Goal: Task Accomplishment & Management: Use online tool/utility

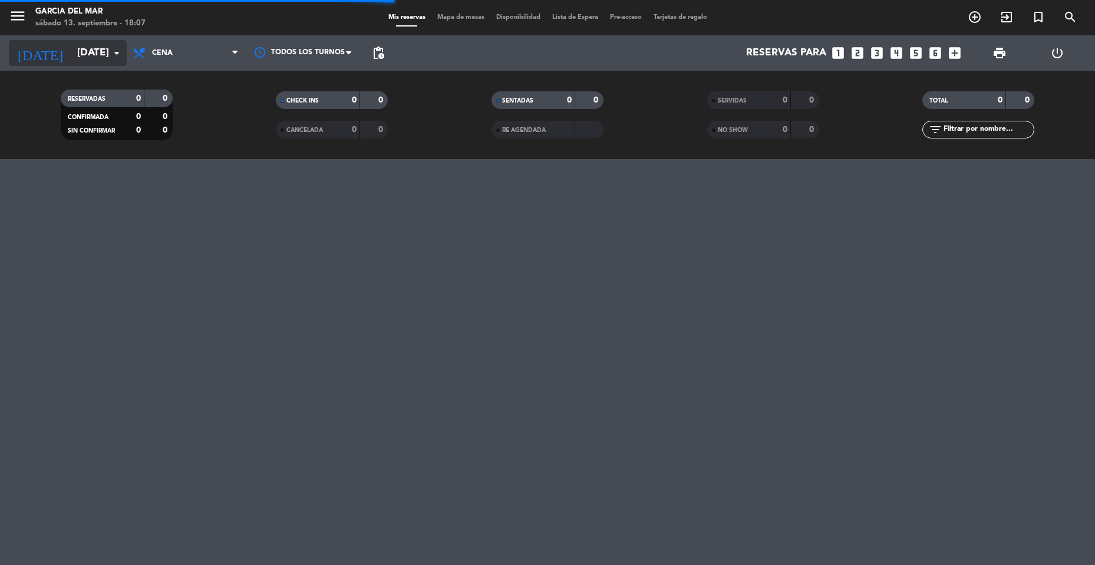
click at [98, 61] on input "[DATE]" at bounding box center [136, 53] width 130 height 24
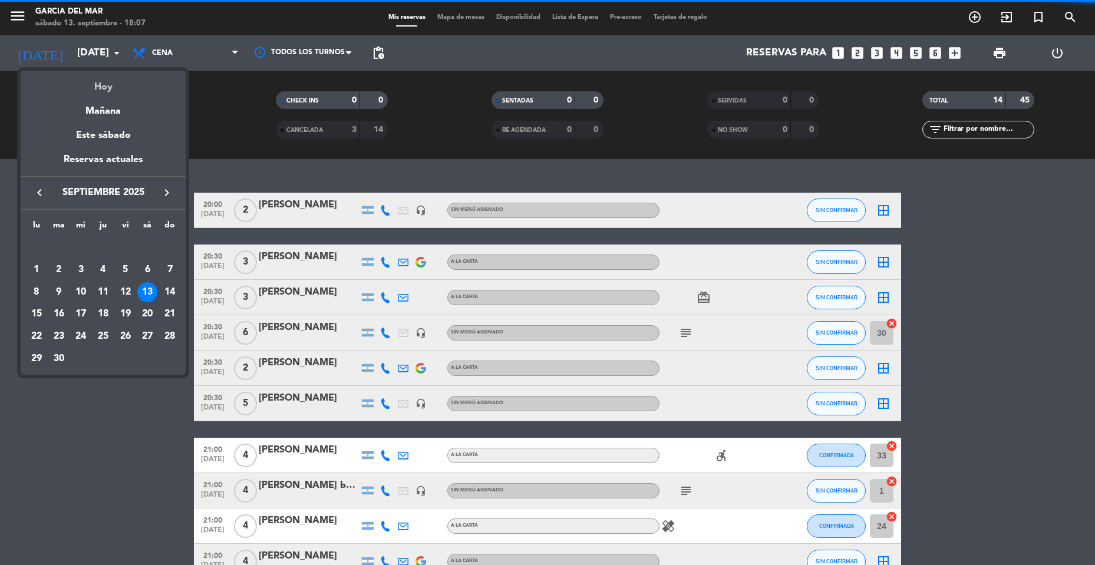
click at [118, 84] on div "Hoy" at bounding box center [103, 83] width 165 height 24
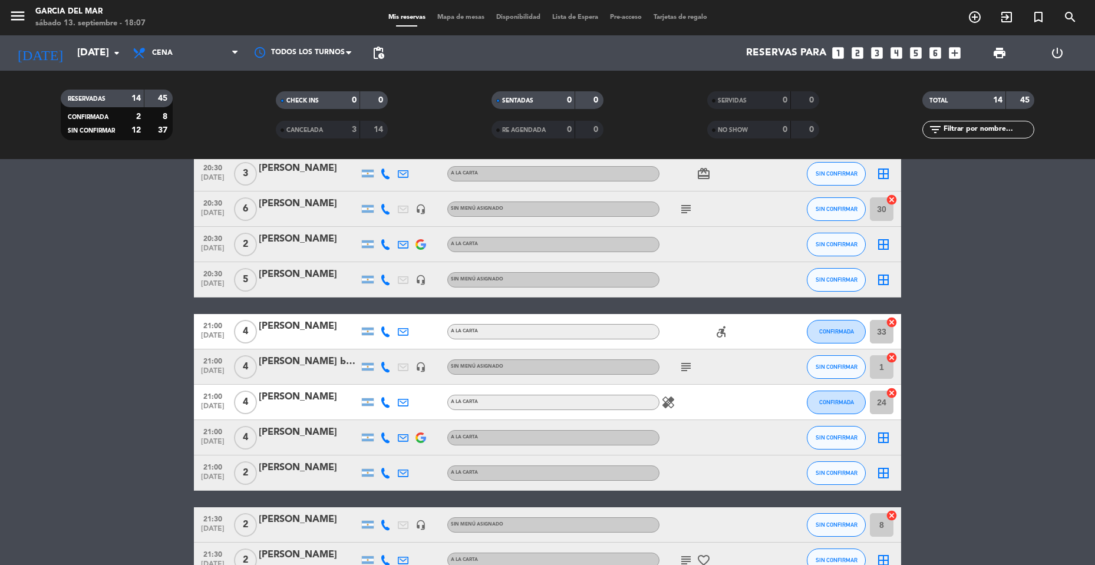
scroll to position [252, 0]
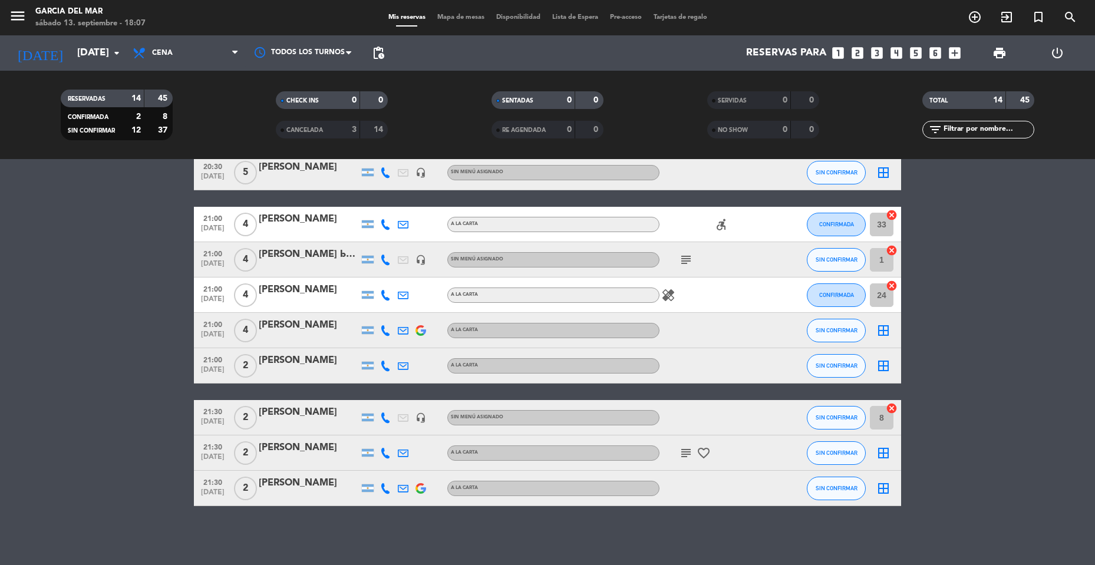
click at [688, 259] on icon "subject" at bounding box center [686, 260] width 14 height 14
click at [687, 454] on icon "subject" at bounding box center [686, 453] width 14 height 14
click at [892, 449] on div "border_all" at bounding box center [883, 453] width 35 height 35
click at [884, 449] on icon "border_all" at bounding box center [883, 453] width 14 height 14
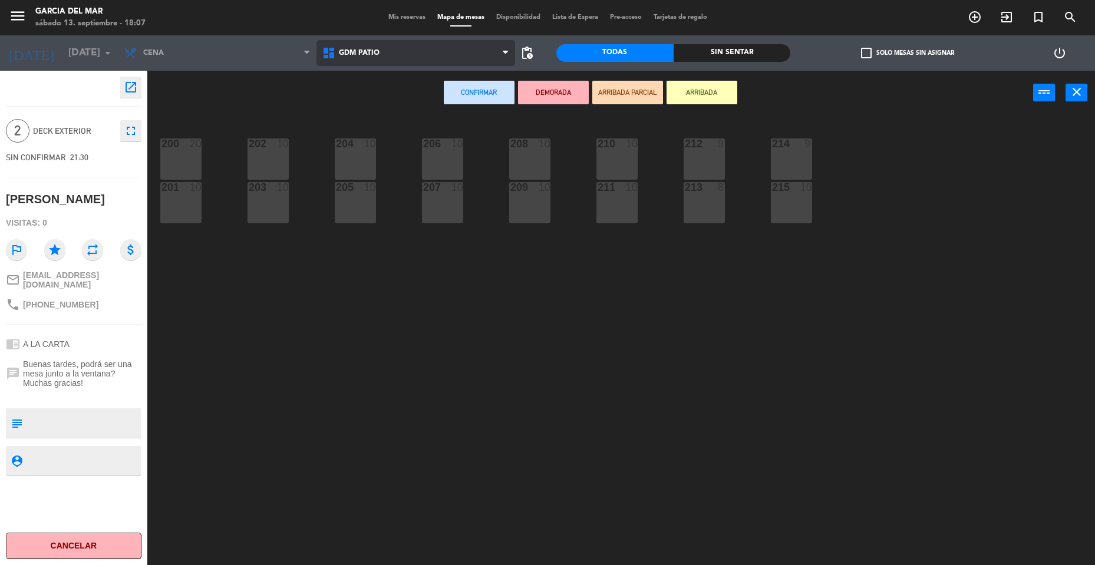
click at [366, 52] on span "GDM PATIO" at bounding box center [359, 53] width 41 height 8
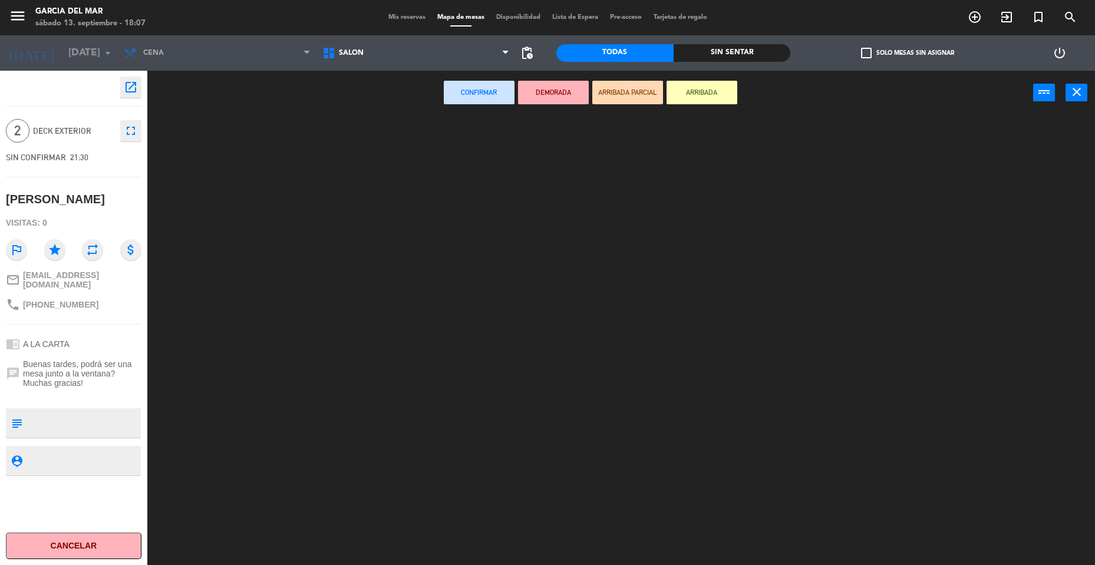
click at [371, 117] on ng-component "menu [PERSON_NAME] del [PERSON_NAME][DATE] 13. septiembre - 18:07 Mis reservas …" at bounding box center [547, 284] width 1095 height 568
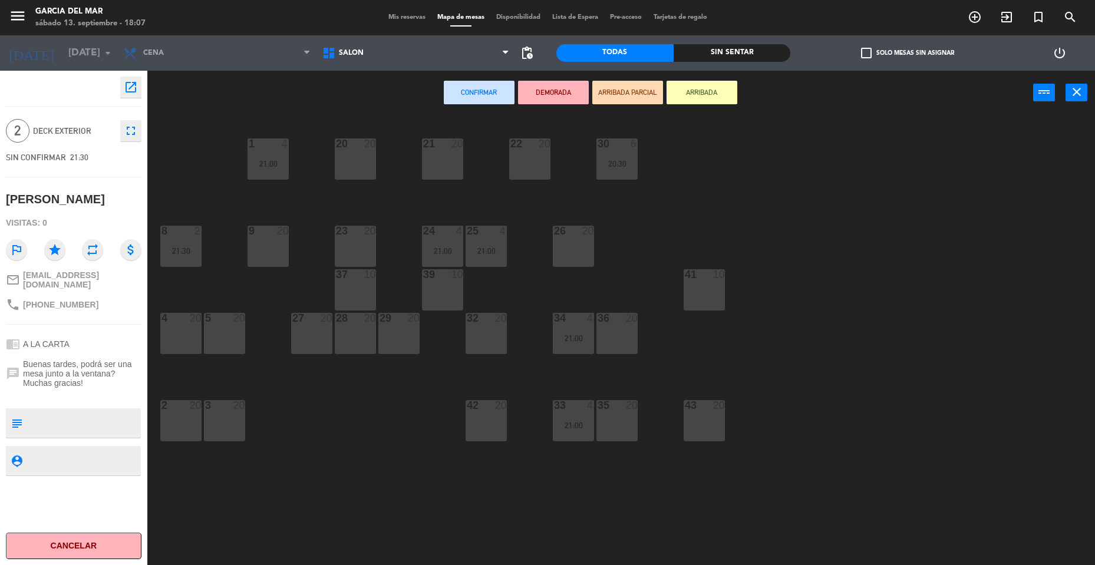
click at [441, 153] on div "21 20" at bounding box center [442, 159] width 41 height 41
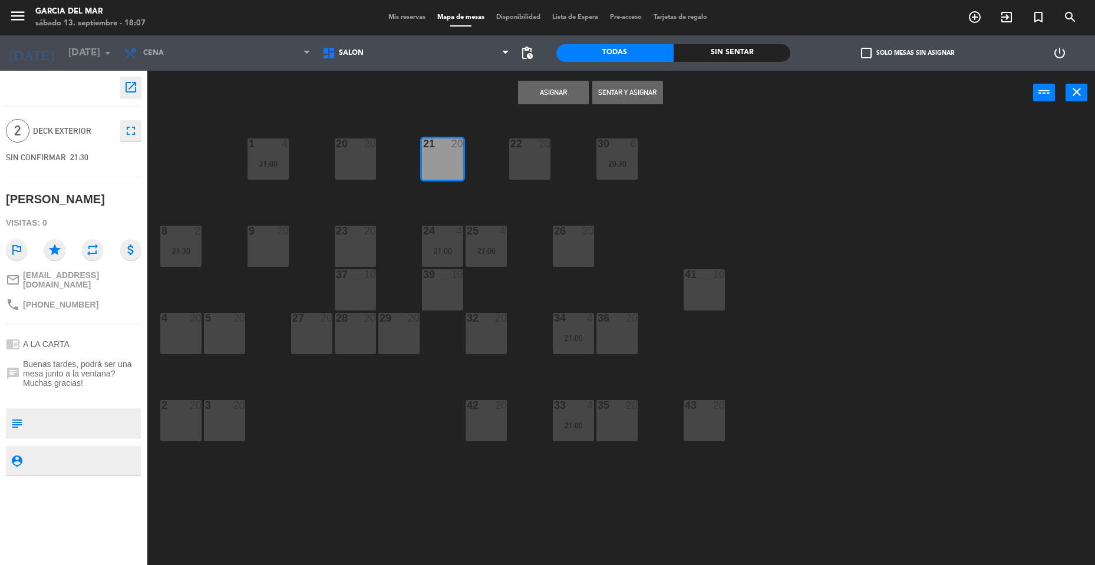
click at [569, 87] on button "Asignar" at bounding box center [553, 93] width 71 height 24
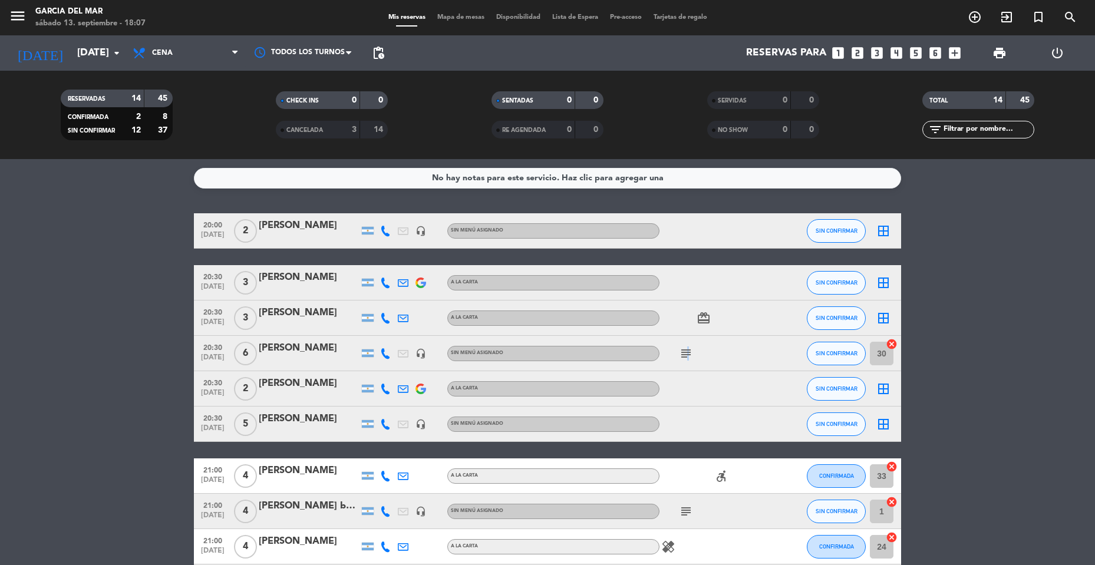
click at [686, 355] on icon "subject" at bounding box center [686, 354] width 14 height 14
click at [690, 352] on icon "subject" at bounding box center [686, 354] width 14 height 14
click at [881, 234] on icon "border_all" at bounding box center [883, 231] width 14 height 14
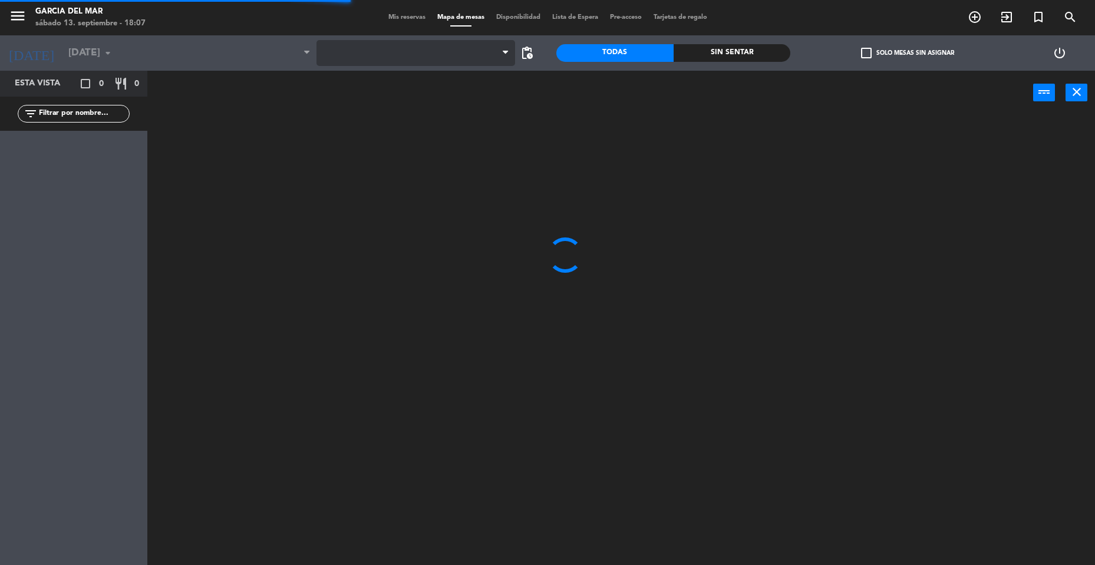
click at [449, 47] on span at bounding box center [416, 53] width 199 height 26
click at [437, 52] on span "GDM PATIO" at bounding box center [416, 53] width 199 height 26
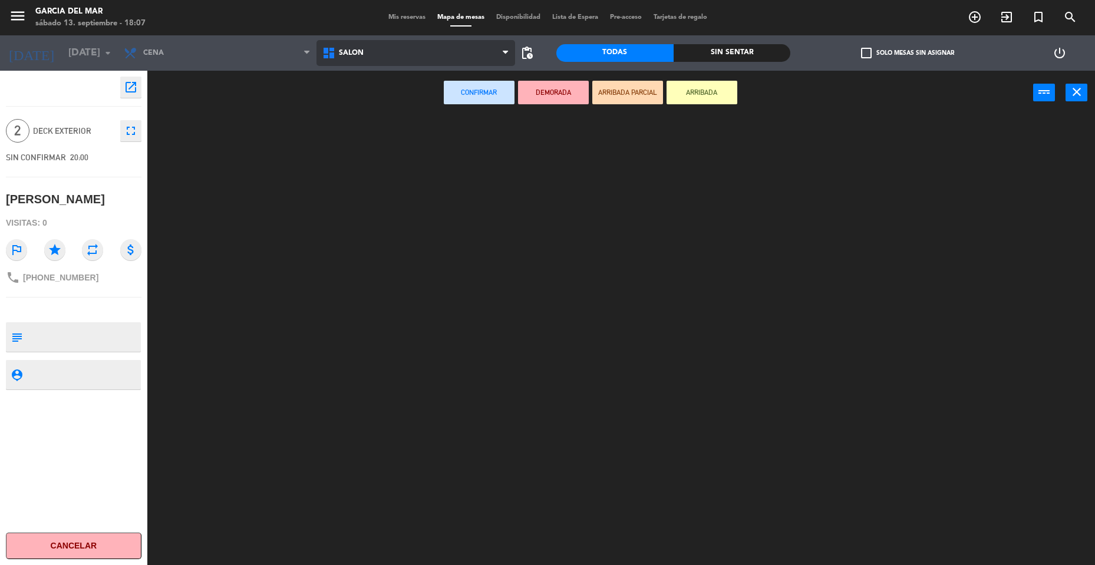
click at [387, 98] on ng-component "menu [PERSON_NAME] del [PERSON_NAME][DATE] 13. septiembre - 18:07 Mis reservas …" at bounding box center [547, 284] width 1095 height 568
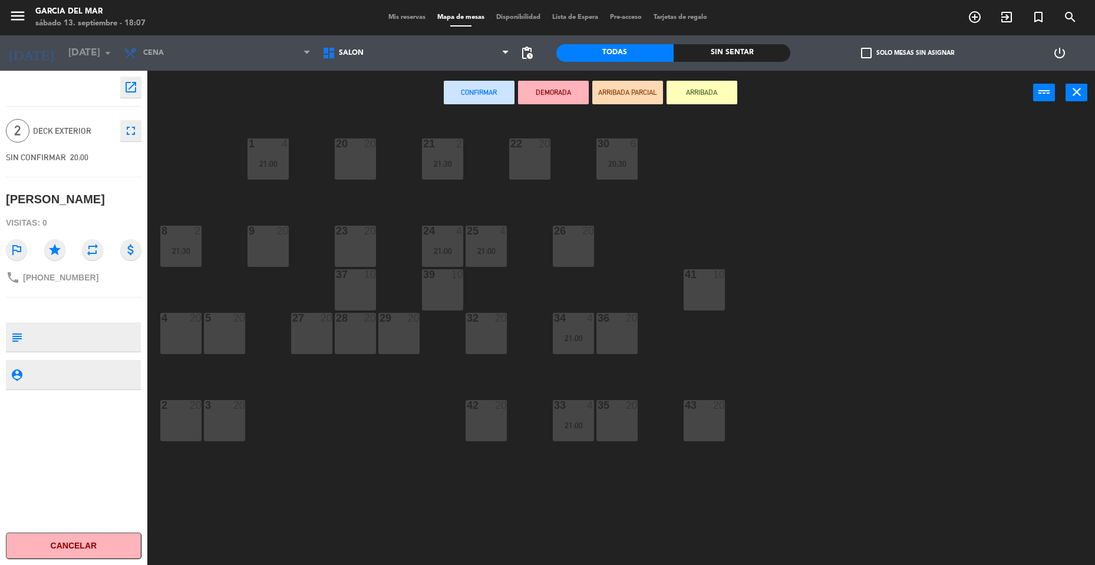
click at [341, 169] on div "20 20" at bounding box center [355, 159] width 41 height 41
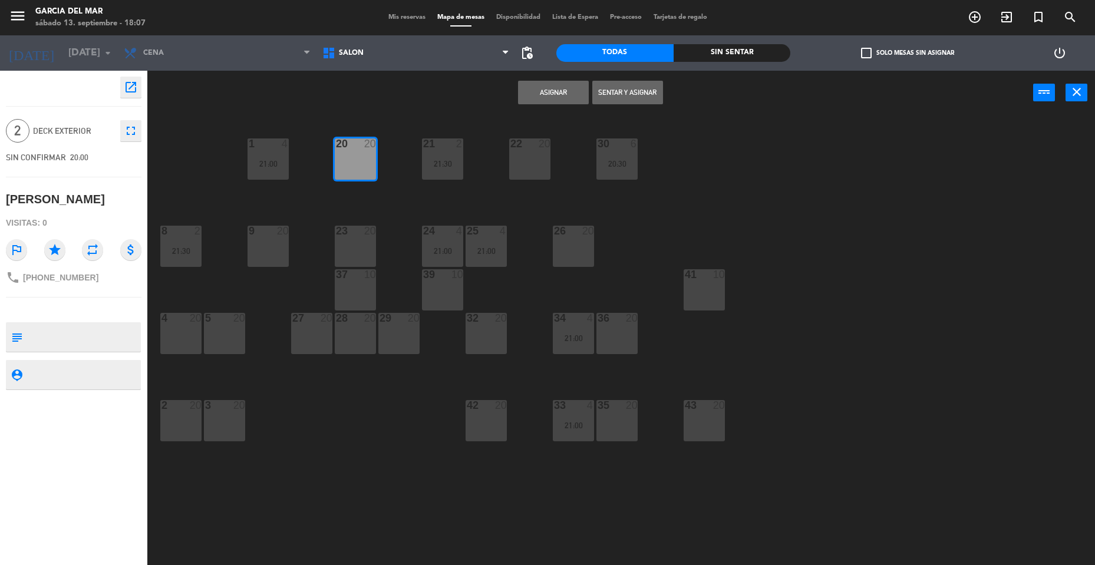
click at [557, 92] on button "Asignar" at bounding box center [553, 93] width 71 height 24
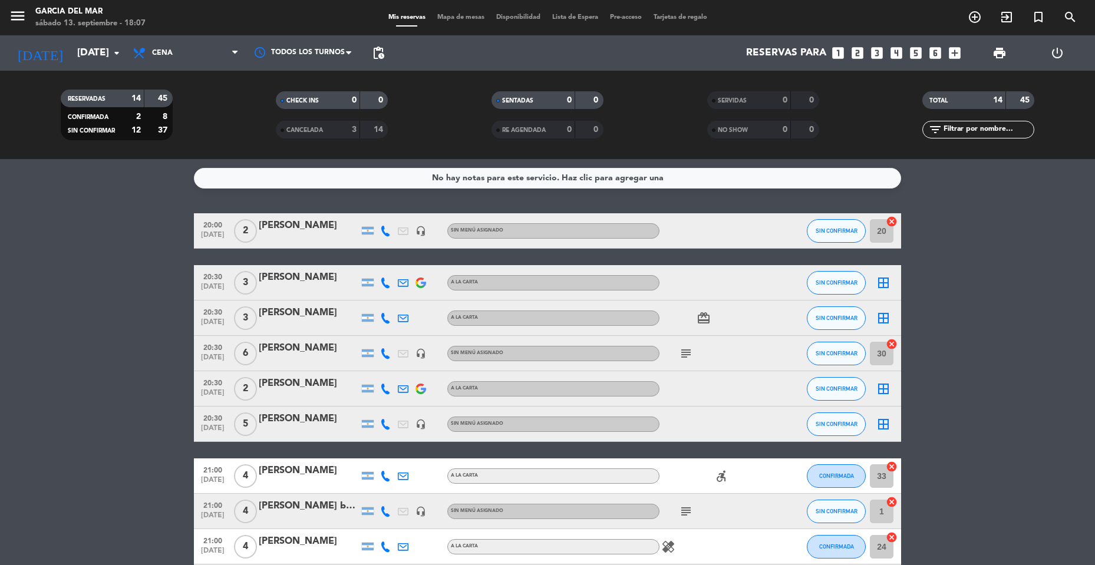
click at [692, 357] on icon "subject" at bounding box center [686, 354] width 14 height 14
click at [686, 361] on div at bounding box center [687, 362] width 8 height 4
click at [882, 288] on icon "border_all" at bounding box center [883, 283] width 14 height 14
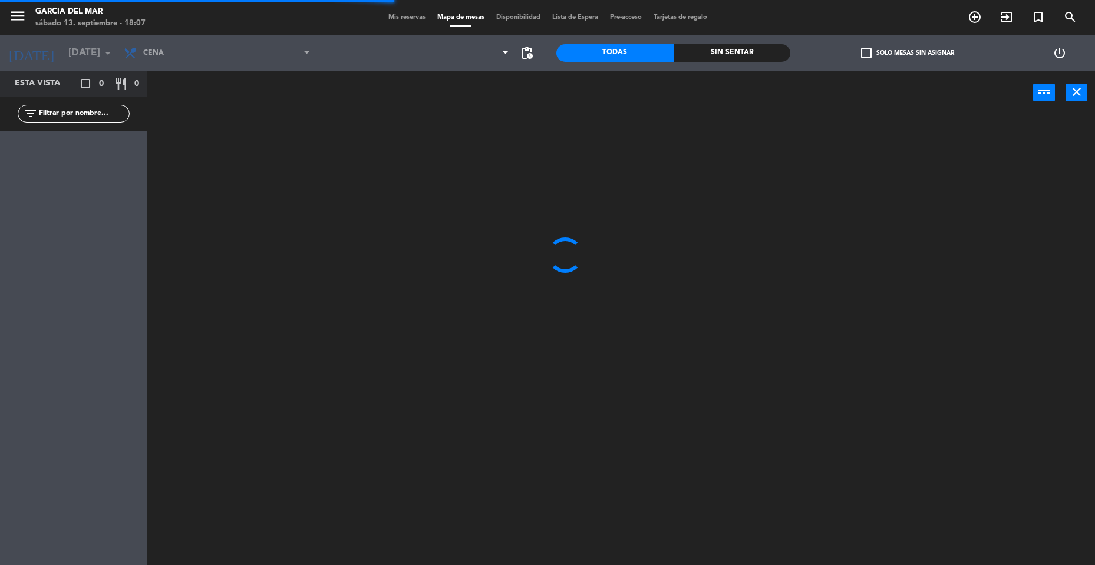
drag, startPoint x: 429, startPoint y: 47, endPoint x: 429, endPoint y: 66, distance: 19.5
click at [429, 46] on span at bounding box center [416, 53] width 199 height 26
click at [403, 55] on span "GDM PATIO" at bounding box center [416, 53] width 199 height 26
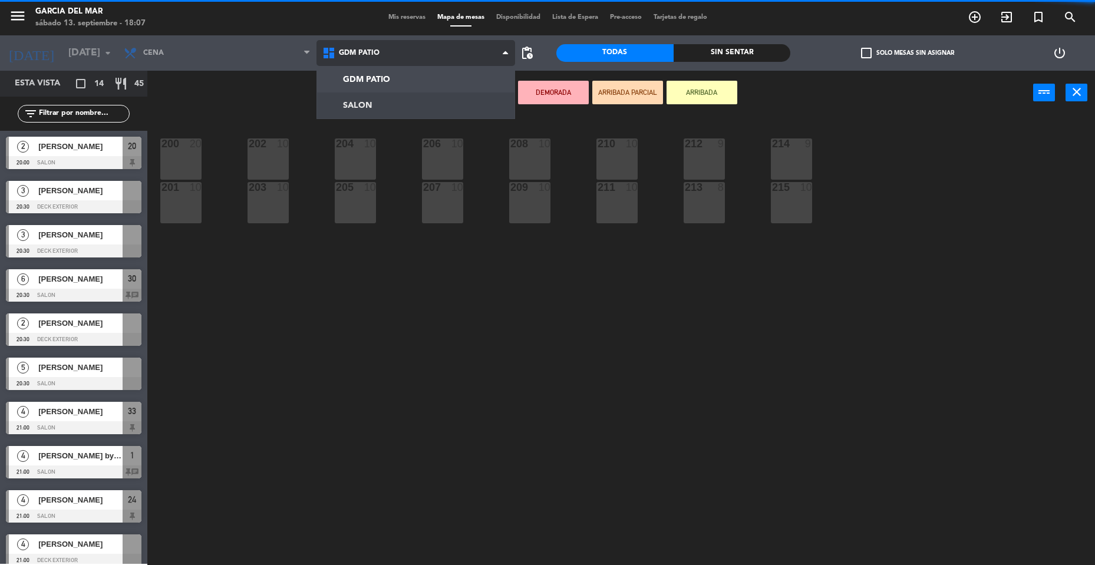
click at [395, 98] on ng-component "menu [PERSON_NAME] del [PERSON_NAME][DATE] 13. septiembre - 18:07 Mis reservas …" at bounding box center [547, 284] width 1095 height 568
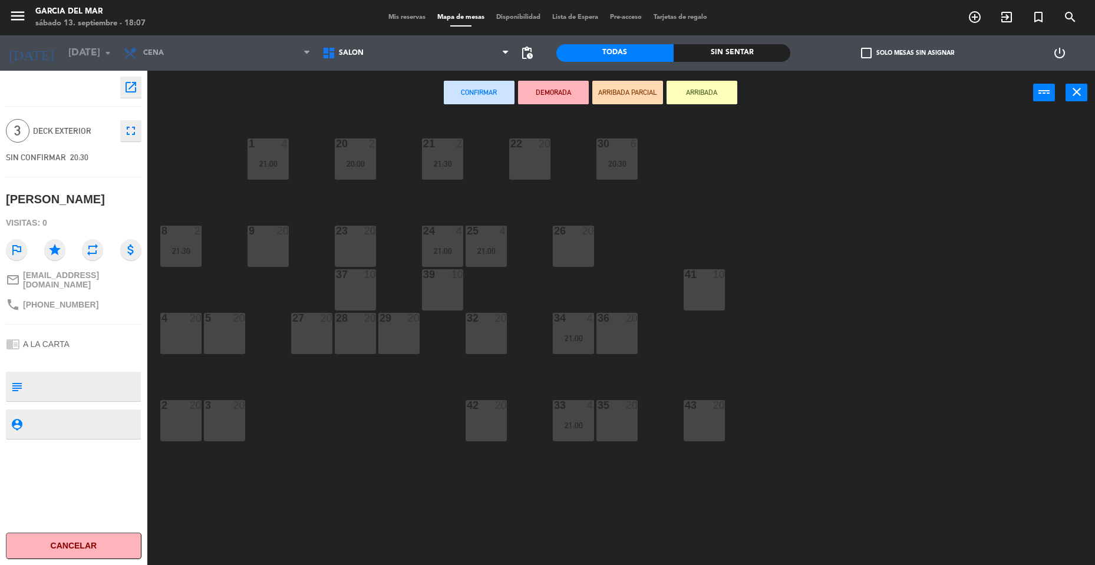
drag, startPoint x: 204, startPoint y: 350, endPoint x: 210, endPoint y: 345, distance: 7.2
click at [203, 350] on div "1 4 21:00 20 2 20:00 21 2 21:30 22 20 30 6 20:30 26 20 8 2 21:30 9 20 23 20 24 …" at bounding box center [627, 343] width 937 height 450
click at [187, 341] on div "4 20" at bounding box center [180, 333] width 41 height 41
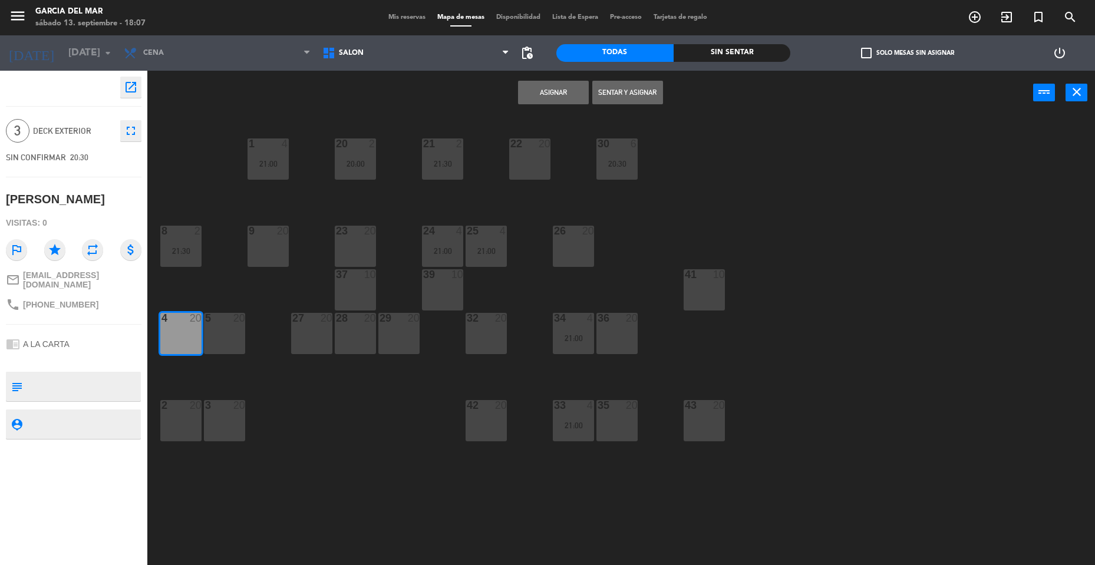
click at [229, 348] on div "5 20" at bounding box center [224, 333] width 41 height 41
click at [557, 93] on button "Asignar" at bounding box center [553, 93] width 71 height 24
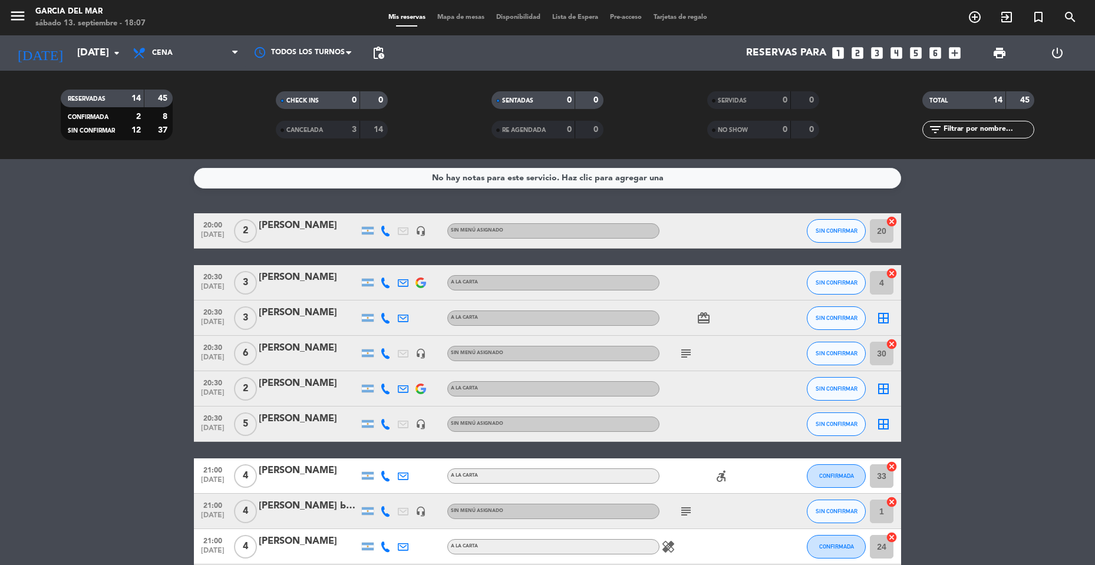
click at [880, 312] on icon "border_all" at bounding box center [883, 318] width 14 height 14
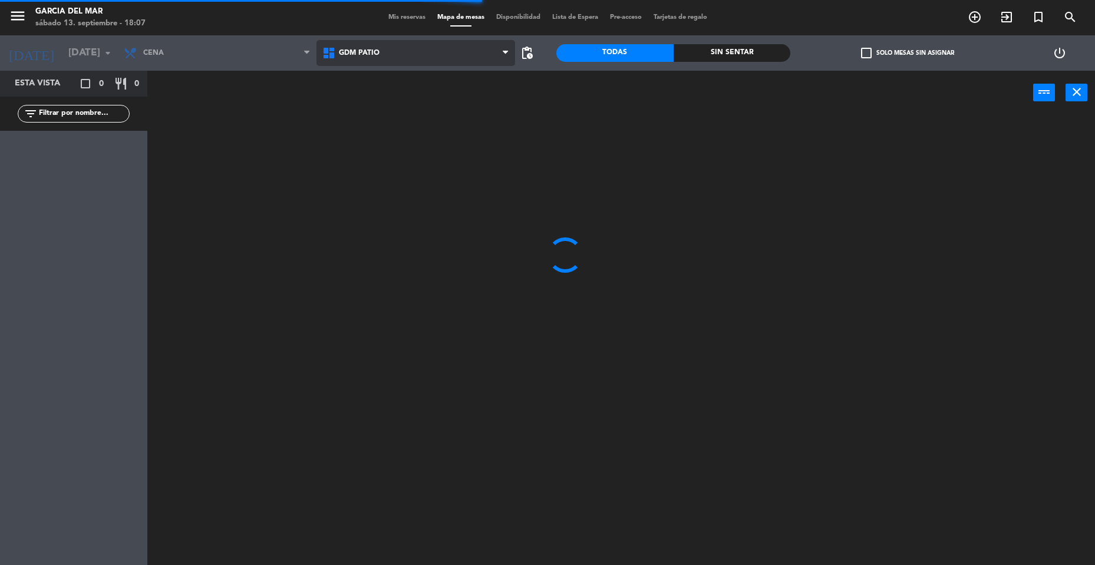
click at [363, 46] on span "GDM PATIO" at bounding box center [416, 53] width 199 height 26
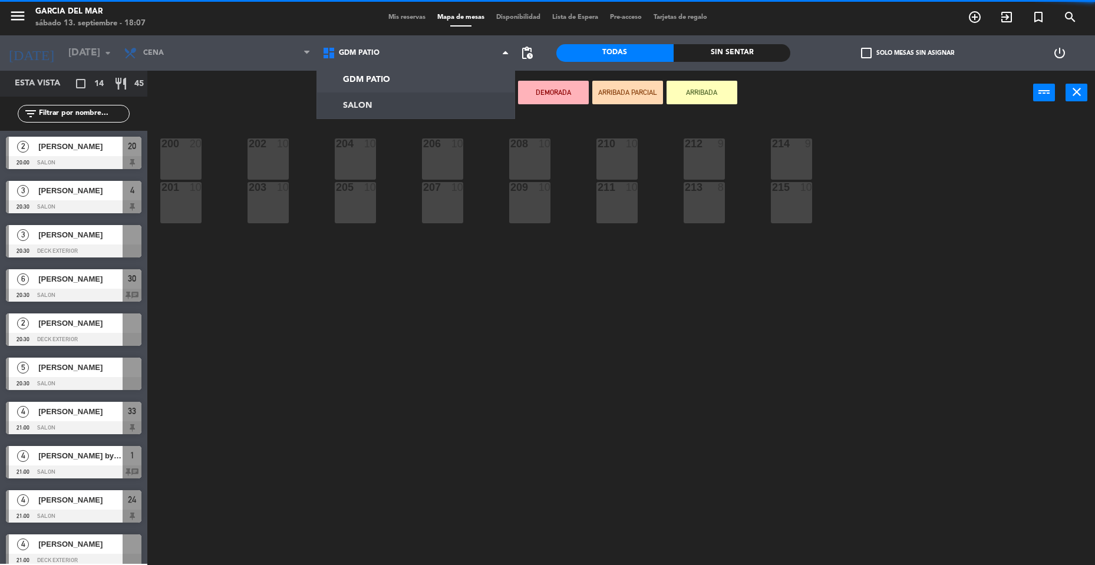
click at [344, 100] on ng-component "menu [PERSON_NAME] del [PERSON_NAME][DATE] 13. septiembre - 18:07 Mis reservas …" at bounding box center [547, 284] width 1095 height 568
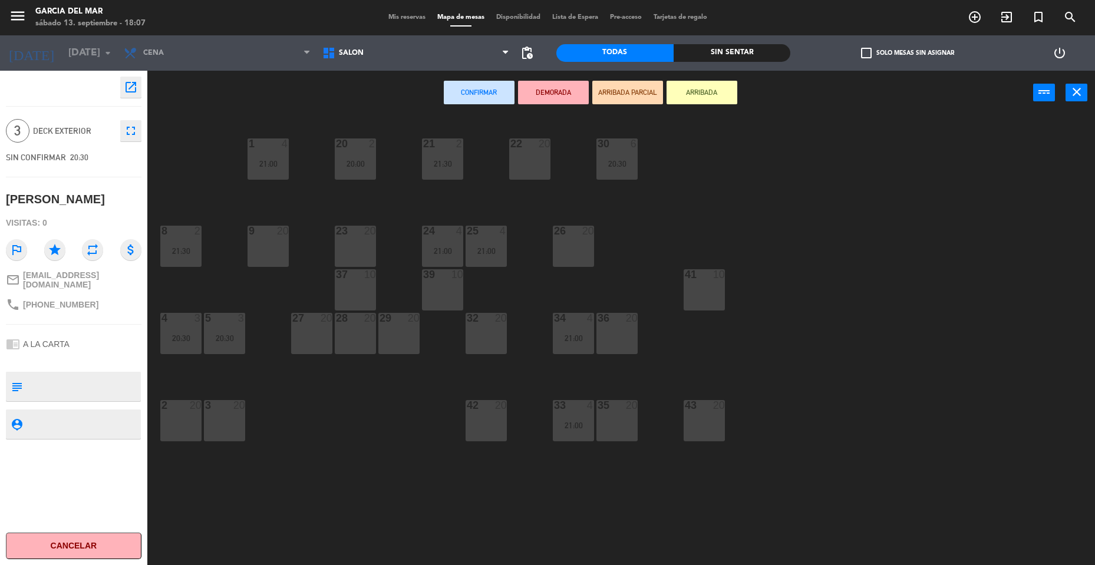
click at [177, 416] on div "2 20" at bounding box center [180, 420] width 41 height 41
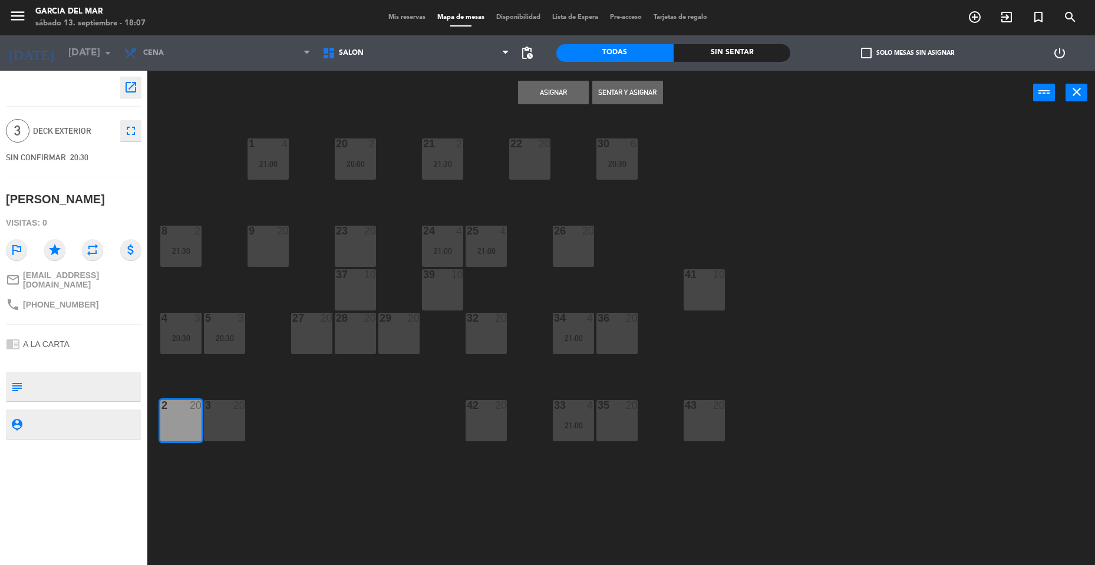
click at [223, 425] on div "3 20" at bounding box center [224, 420] width 41 height 41
click at [548, 86] on button "Asignar" at bounding box center [553, 93] width 71 height 24
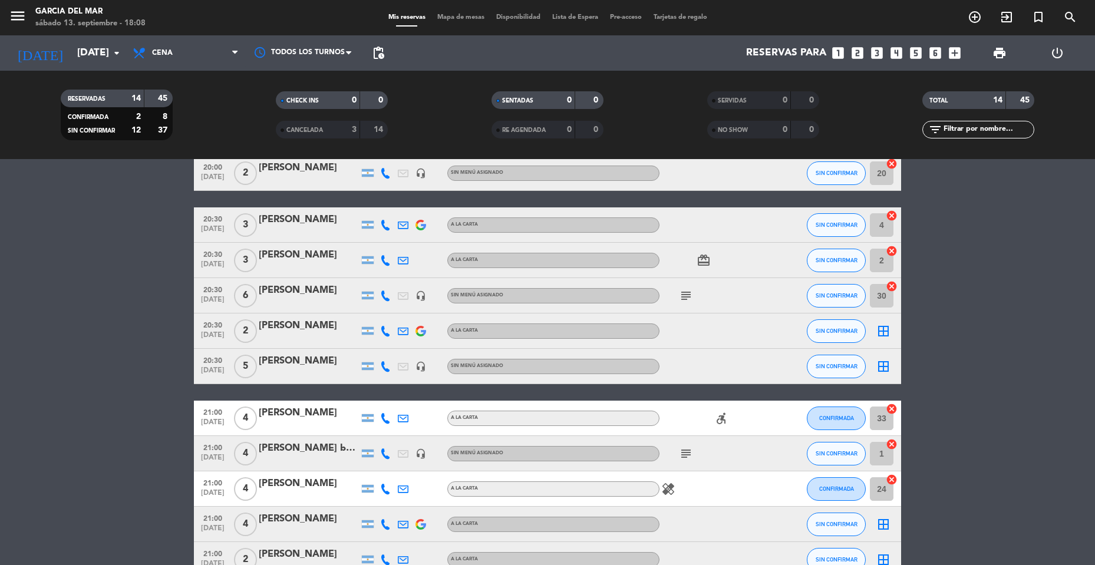
scroll to position [59, 0]
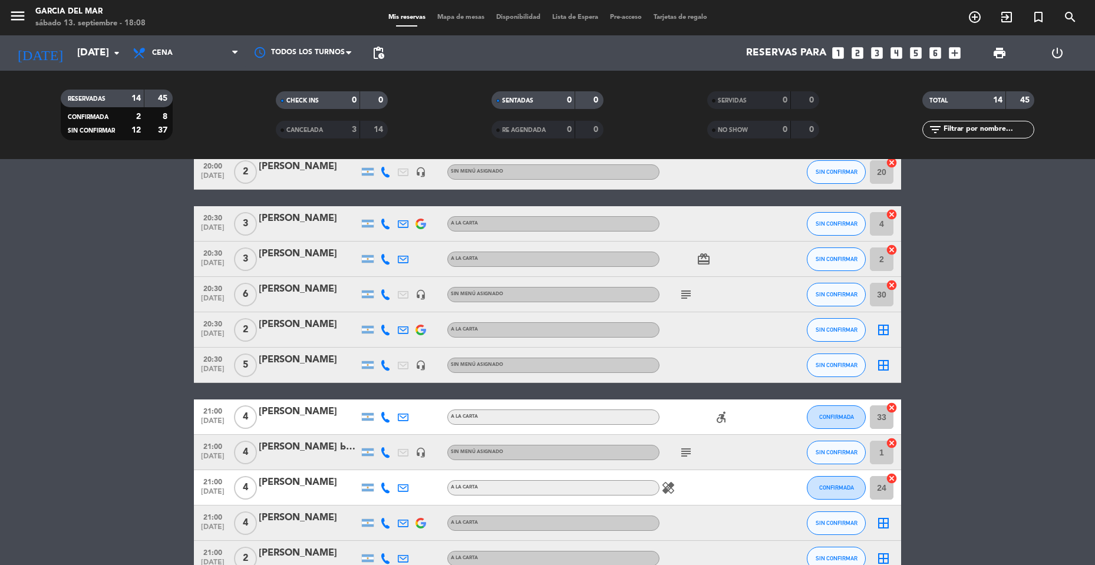
click at [694, 298] on span "subject" at bounding box center [686, 295] width 18 height 14
click at [685, 301] on icon "subject" at bounding box center [686, 295] width 14 height 14
click at [683, 293] on icon "subject" at bounding box center [686, 295] width 14 height 14
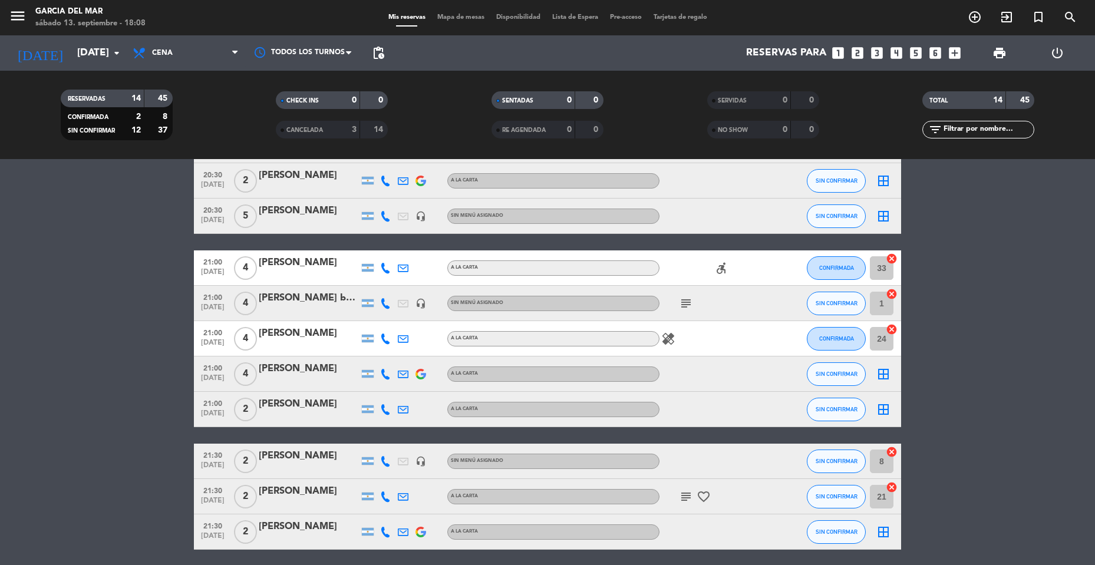
scroll to position [236, 0]
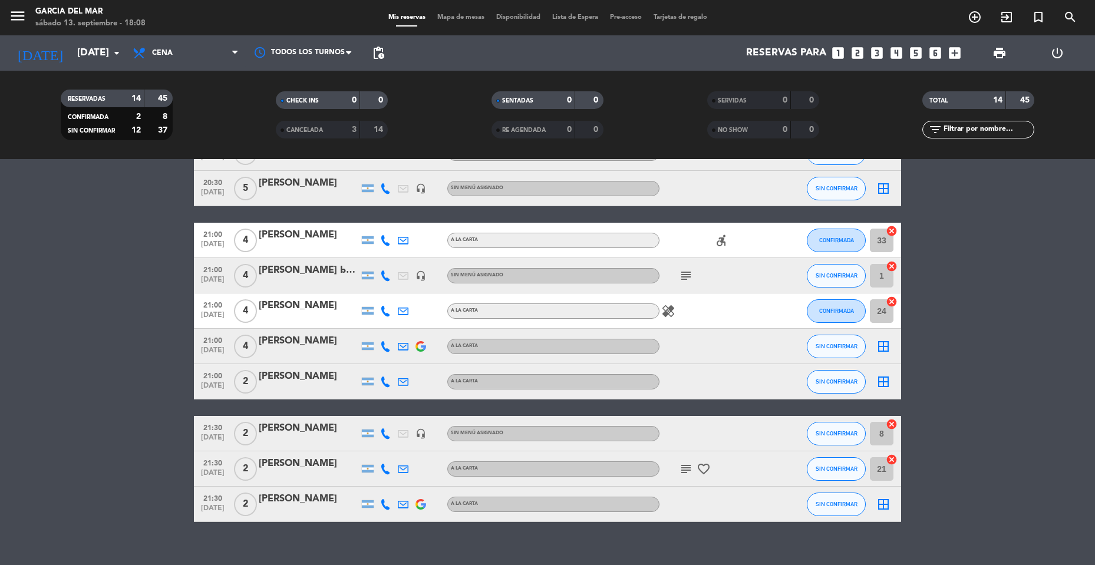
click at [681, 278] on icon "subject" at bounding box center [686, 276] width 14 height 14
click at [686, 276] on icon "subject" at bounding box center [686, 276] width 14 height 14
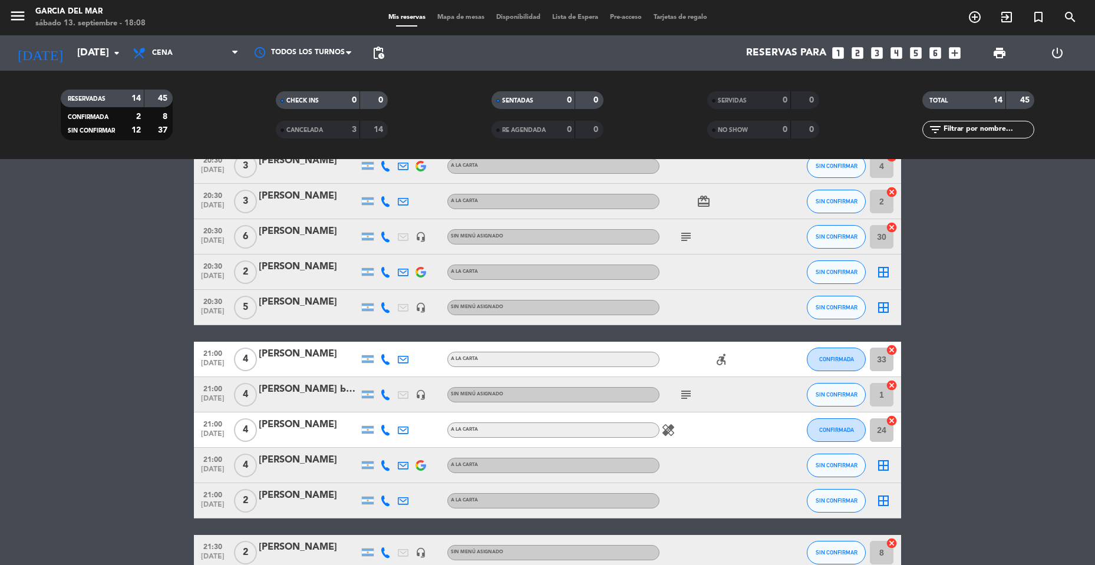
scroll to position [118, 0]
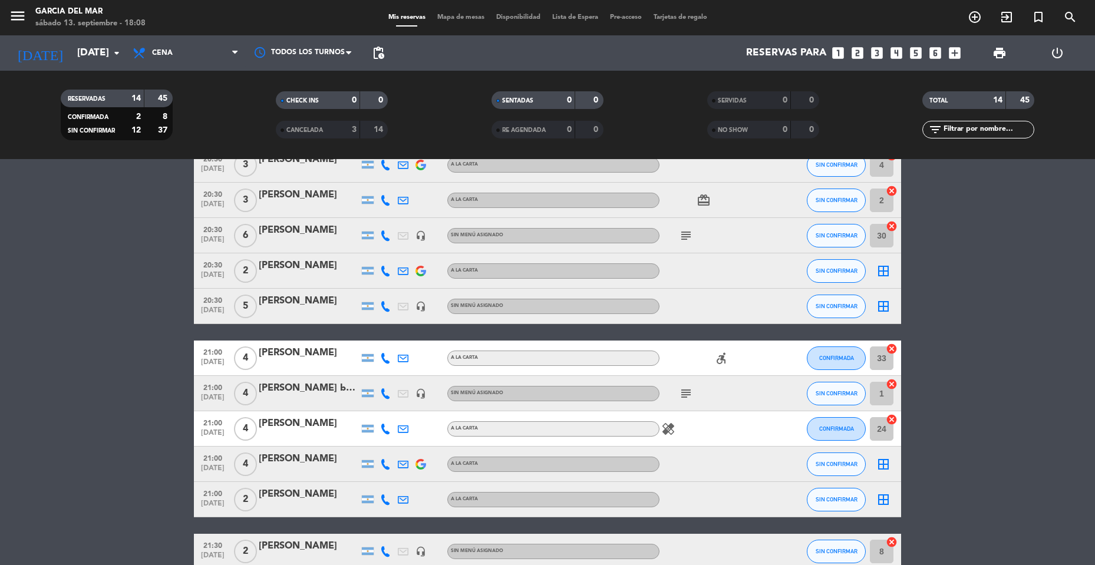
click at [883, 308] on icon "border_all" at bounding box center [883, 306] width 14 height 14
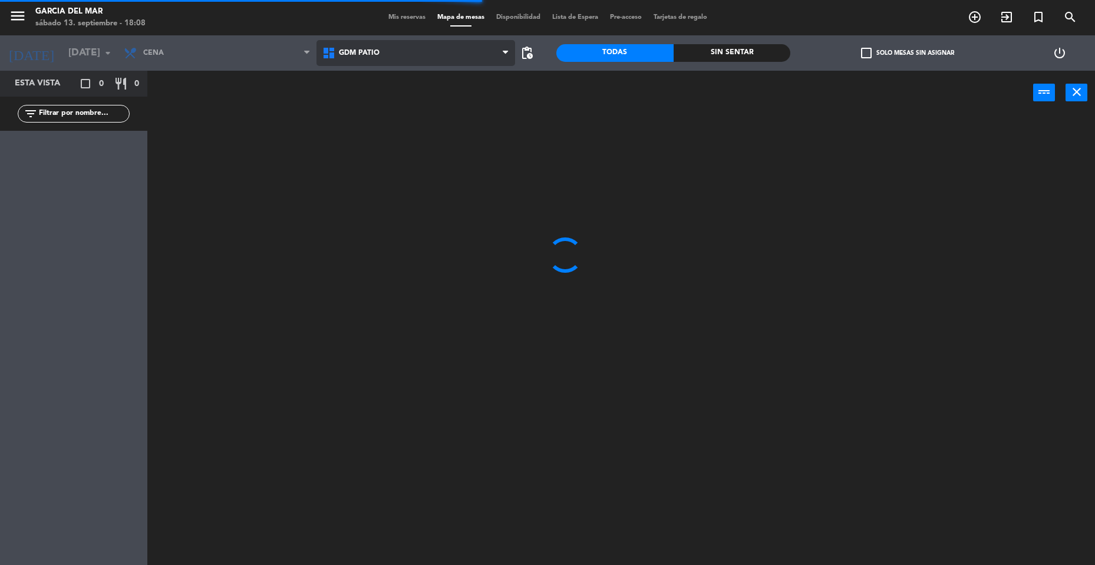
click at [430, 57] on span "GDM PATIO" at bounding box center [416, 53] width 199 height 26
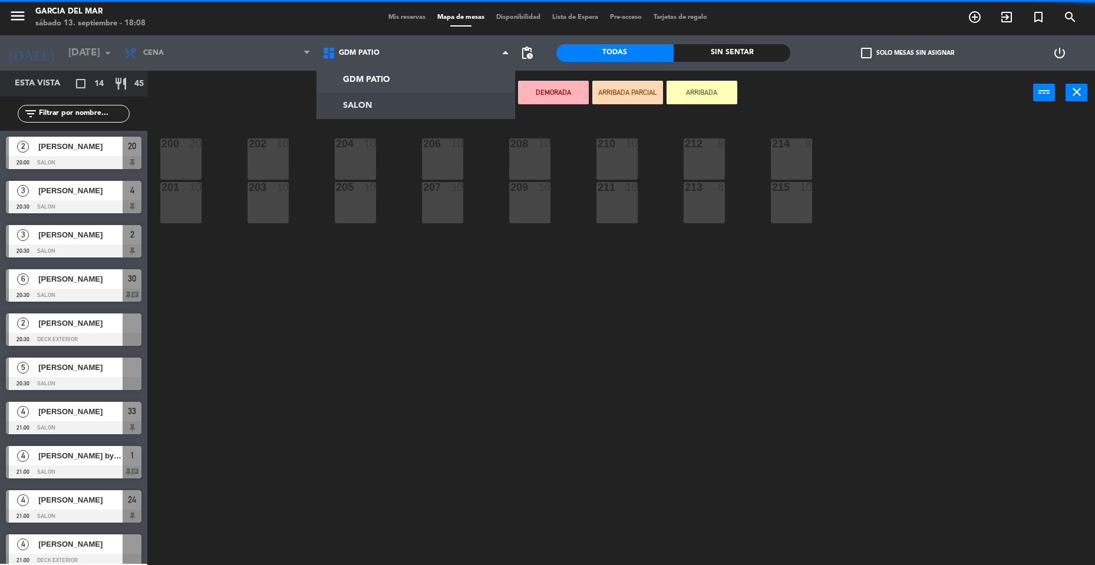
click at [363, 108] on ng-component "menu [PERSON_NAME] del [PERSON_NAME][DATE] 13. septiembre - 18:08 Mis reservas …" at bounding box center [547, 284] width 1095 height 568
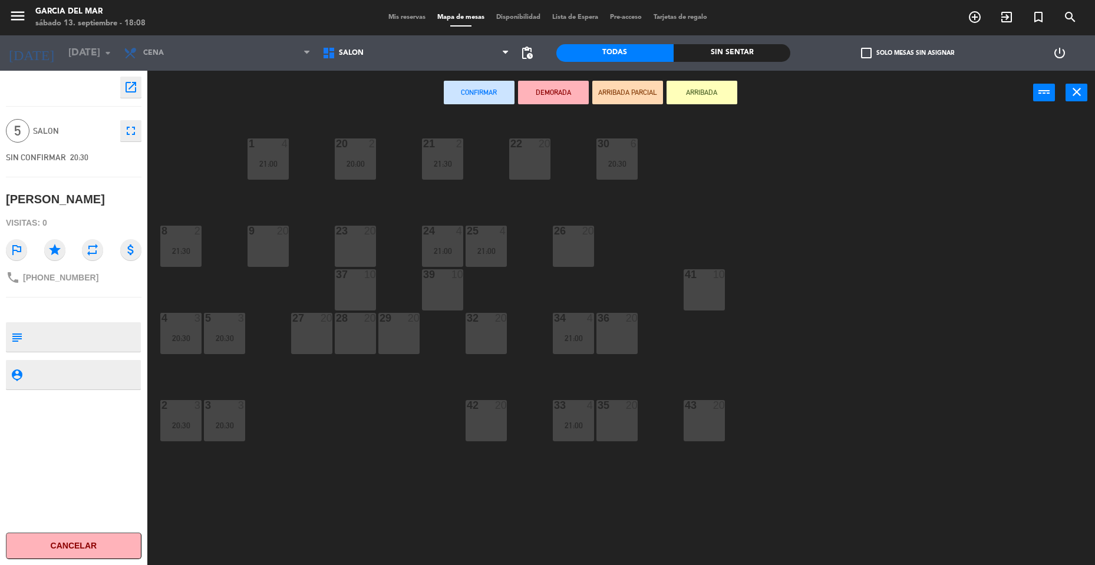
click at [700, 431] on div "43 20" at bounding box center [704, 420] width 41 height 41
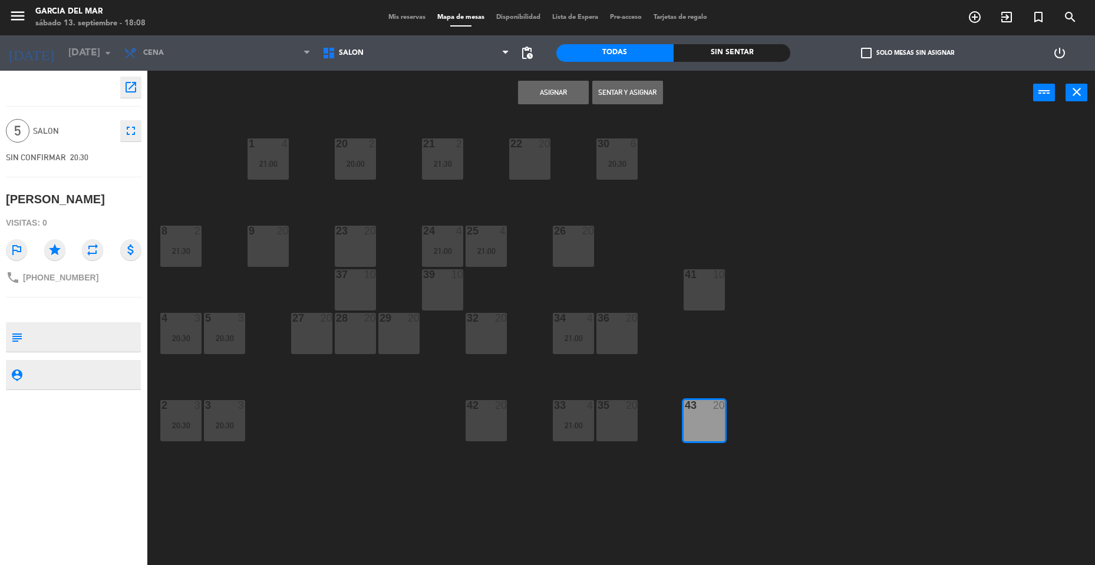
click at [550, 90] on button "Asignar" at bounding box center [553, 93] width 71 height 24
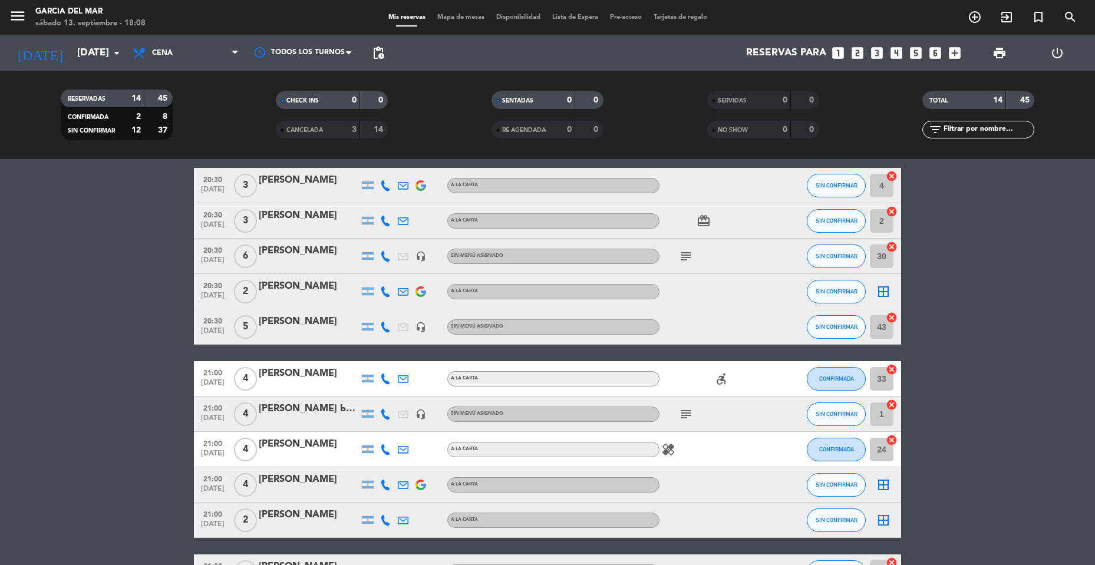
scroll to position [75, 0]
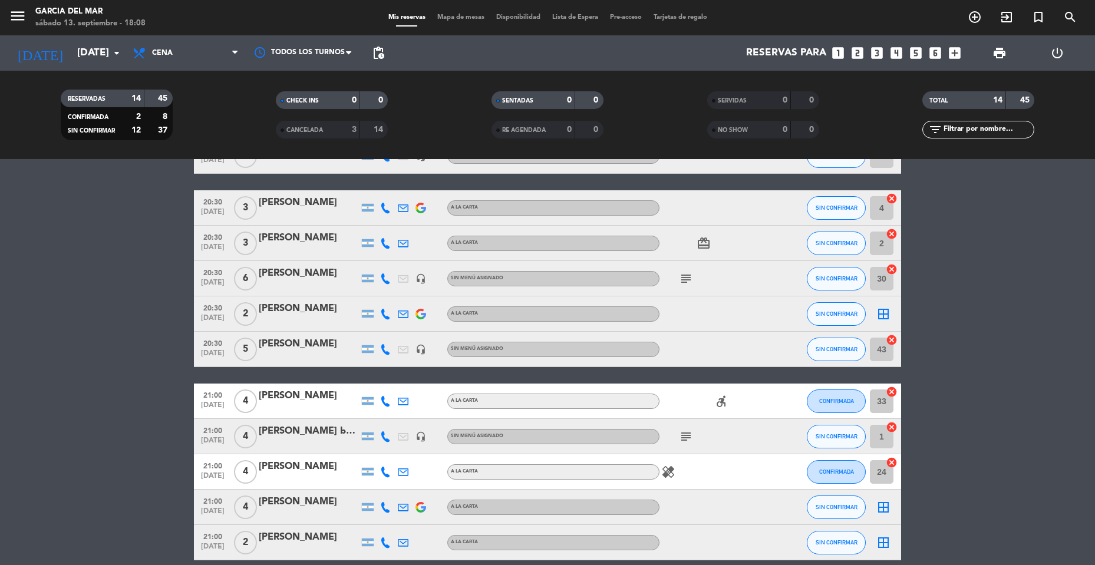
click at [883, 324] on div "border_all" at bounding box center [883, 313] width 35 height 35
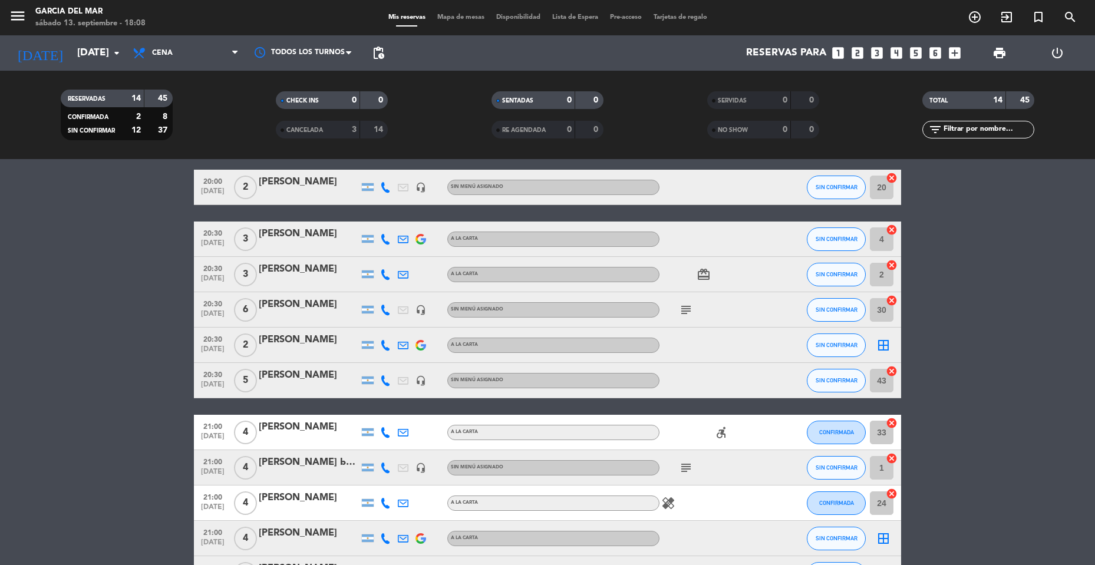
scroll to position [0, 0]
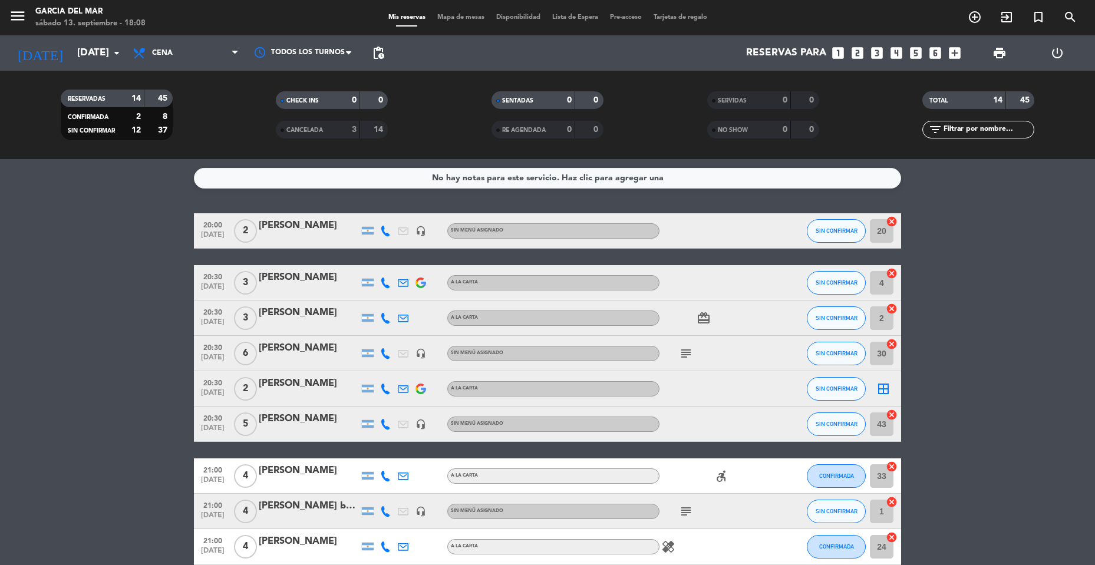
click at [886, 391] on icon "border_all" at bounding box center [883, 389] width 14 height 14
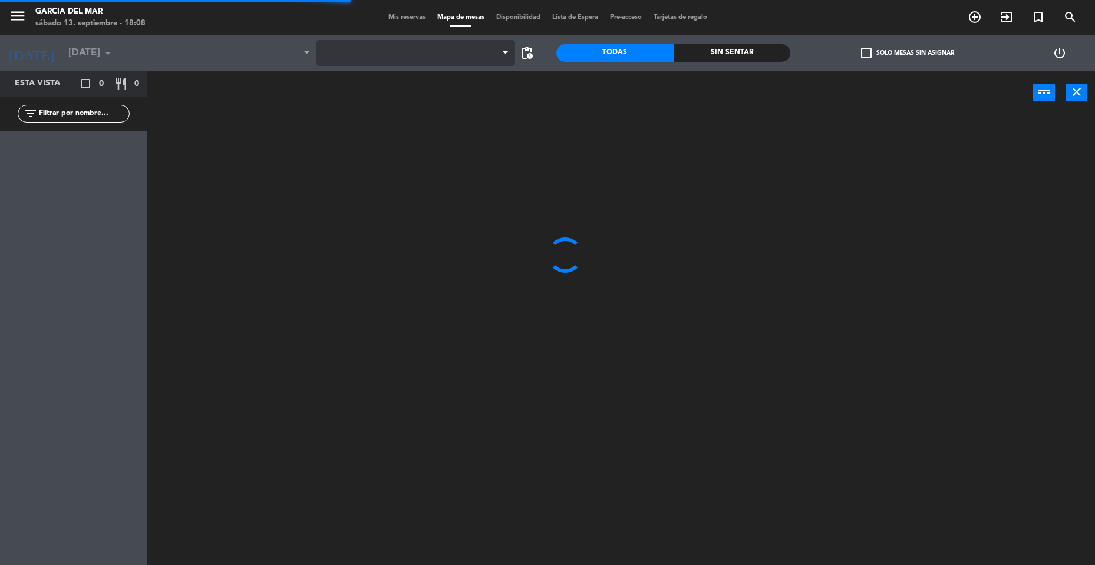
click at [385, 45] on span at bounding box center [416, 53] width 199 height 26
click at [358, 58] on span "GDM PATIO" at bounding box center [416, 53] width 199 height 26
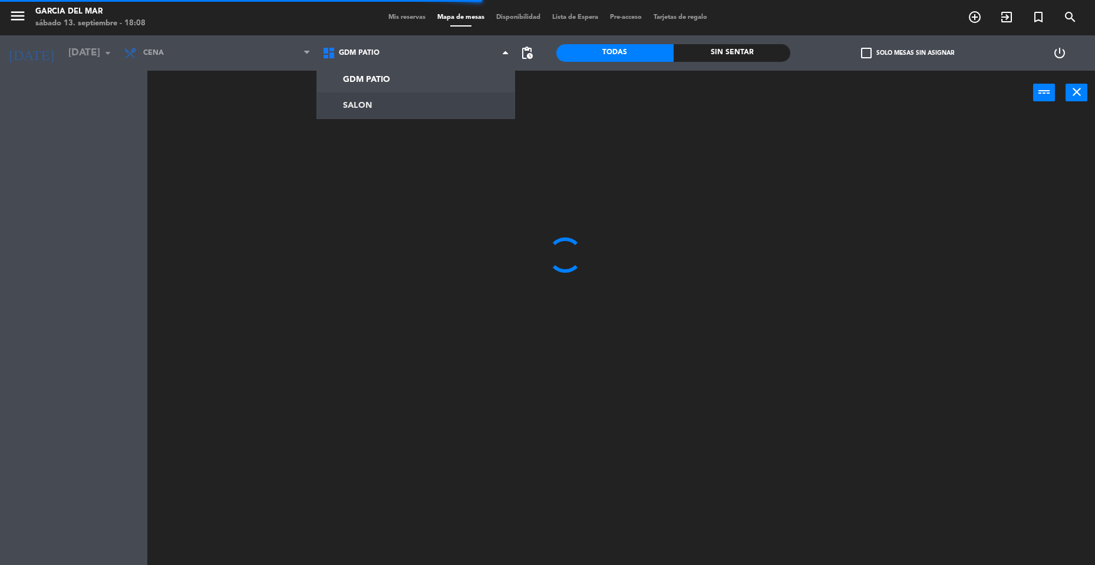
click at [338, 104] on ng-component "menu [PERSON_NAME] del [PERSON_NAME][DATE] 13. septiembre - 18:08 Mis reservas …" at bounding box center [547, 284] width 1095 height 568
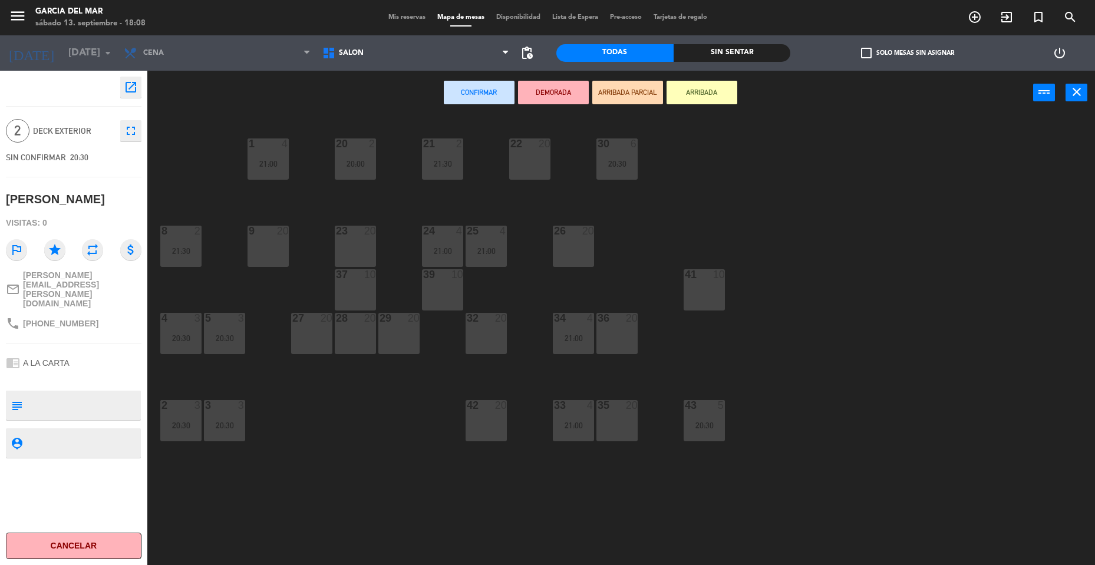
click at [352, 242] on div "23 20" at bounding box center [355, 246] width 41 height 41
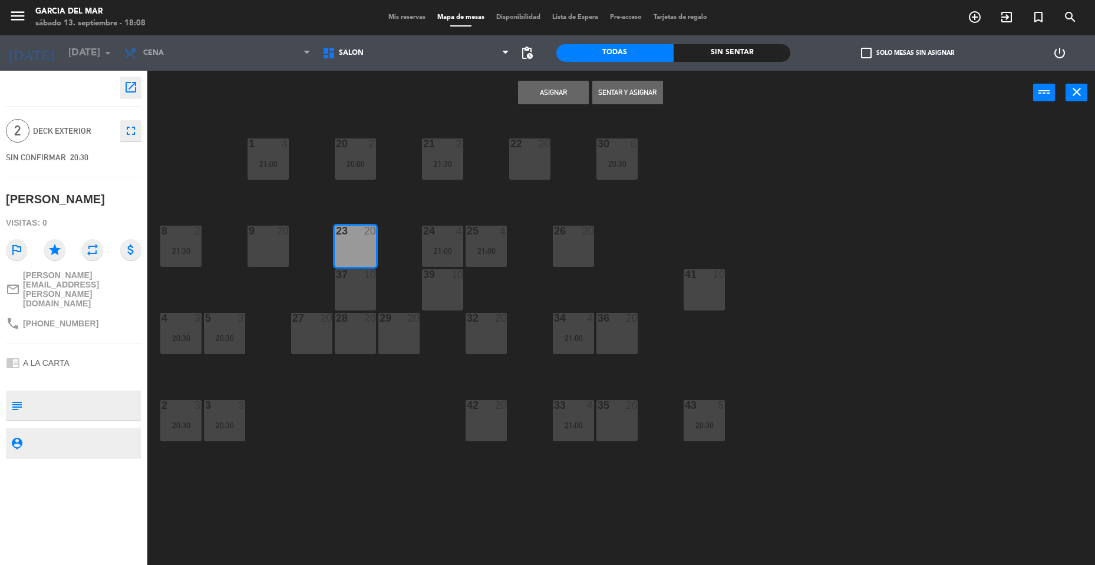
click at [528, 97] on div "Asignar Sentar y Asignar power_input close" at bounding box center [590, 93] width 886 height 45
click at [549, 97] on button "Asignar" at bounding box center [553, 93] width 71 height 24
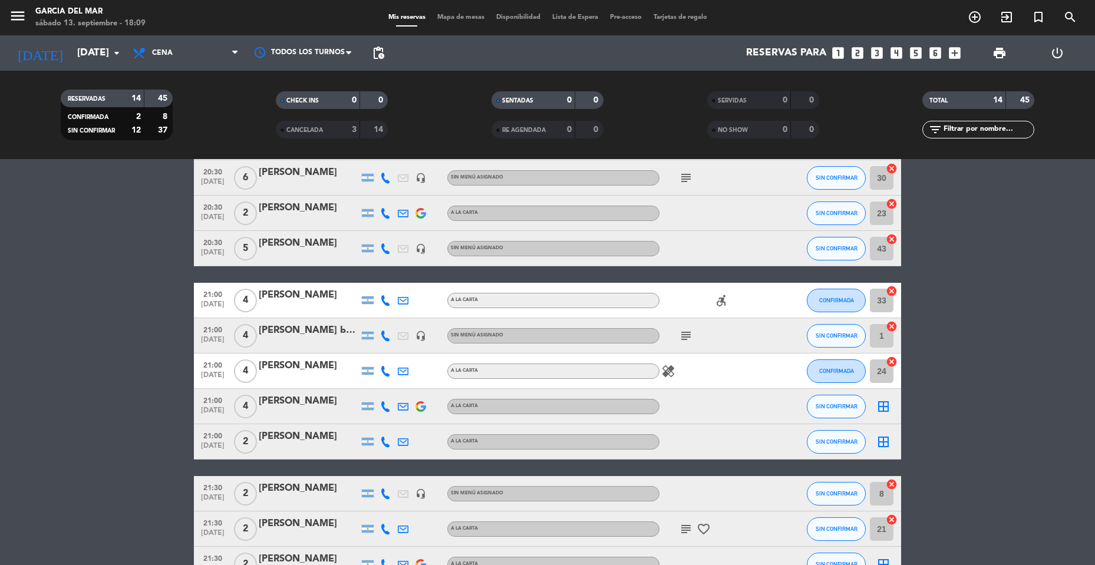
scroll to position [177, 0]
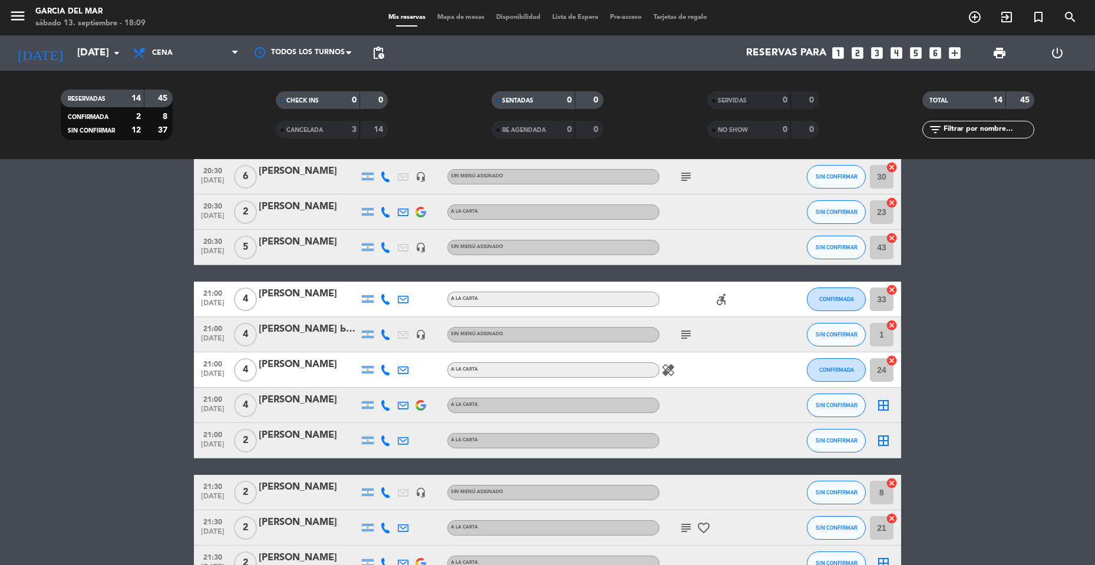
click at [730, 296] on span "accessible_forward" at bounding box center [722, 299] width 18 height 14
click at [727, 298] on icon "accessible_forward" at bounding box center [721, 299] width 14 height 14
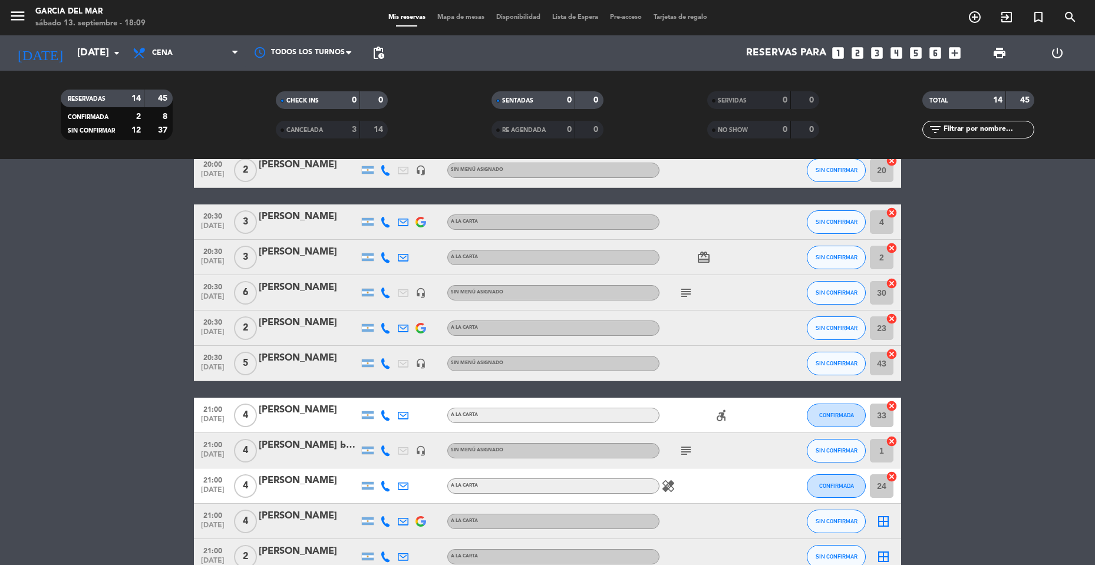
scroll to position [59, 0]
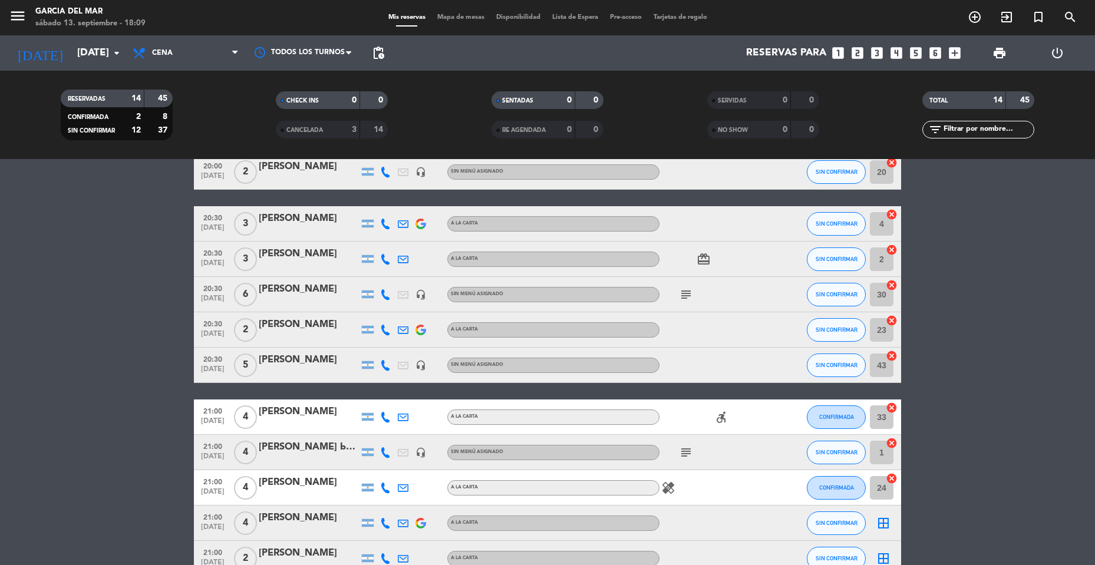
click at [892, 407] on icon "cancel" at bounding box center [892, 408] width 12 height 12
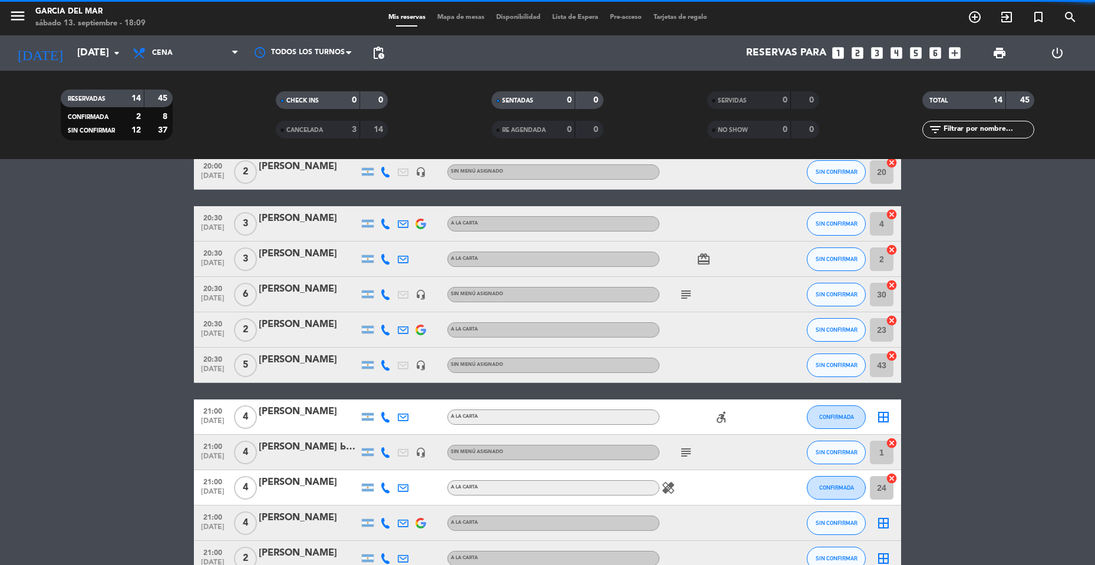
click at [885, 419] on icon "border_all" at bounding box center [883, 417] width 14 height 14
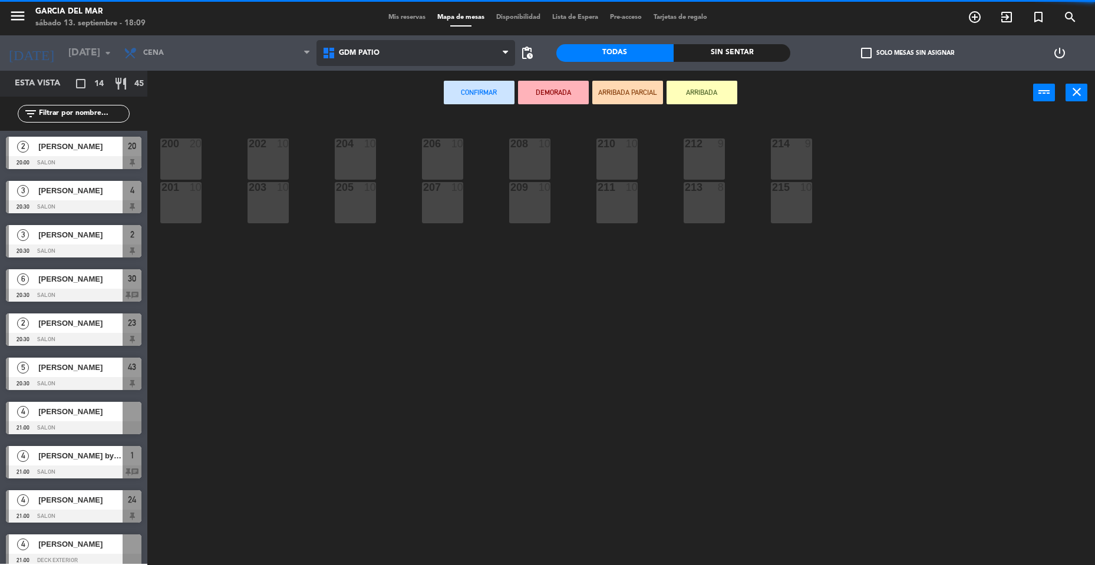
click at [431, 61] on span "GDM PATIO" at bounding box center [416, 53] width 199 height 26
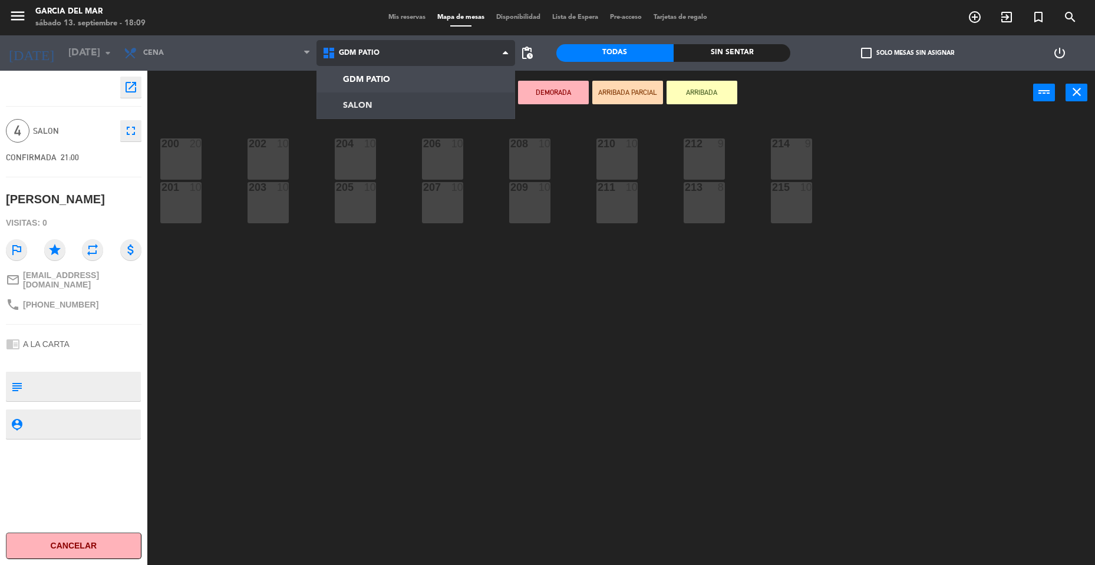
click at [395, 117] on ng-component "menu [PERSON_NAME] del [PERSON_NAME][DATE] 13. septiembre - 18:09 Mis reservas …" at bounding box center [547, 284] width 1095 height 568
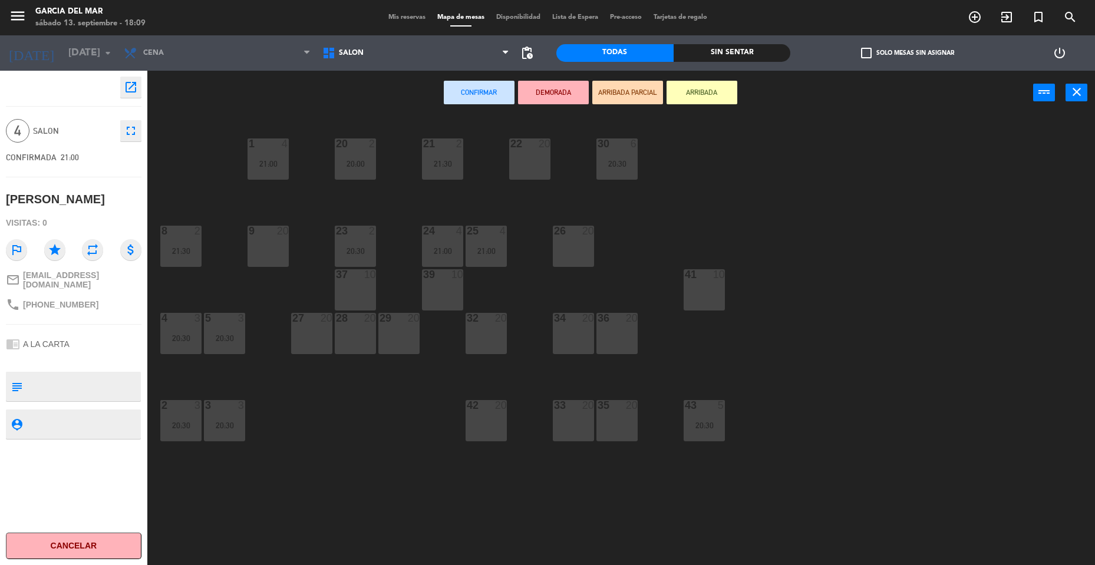
drag, startPoint x: 308, startPoint y: 331, endPoint x: 392, endPoint y: 209, distance: 147.5
click at [305, 331] on div "27 20" at bounding box center [311, 333] width 41 height 41
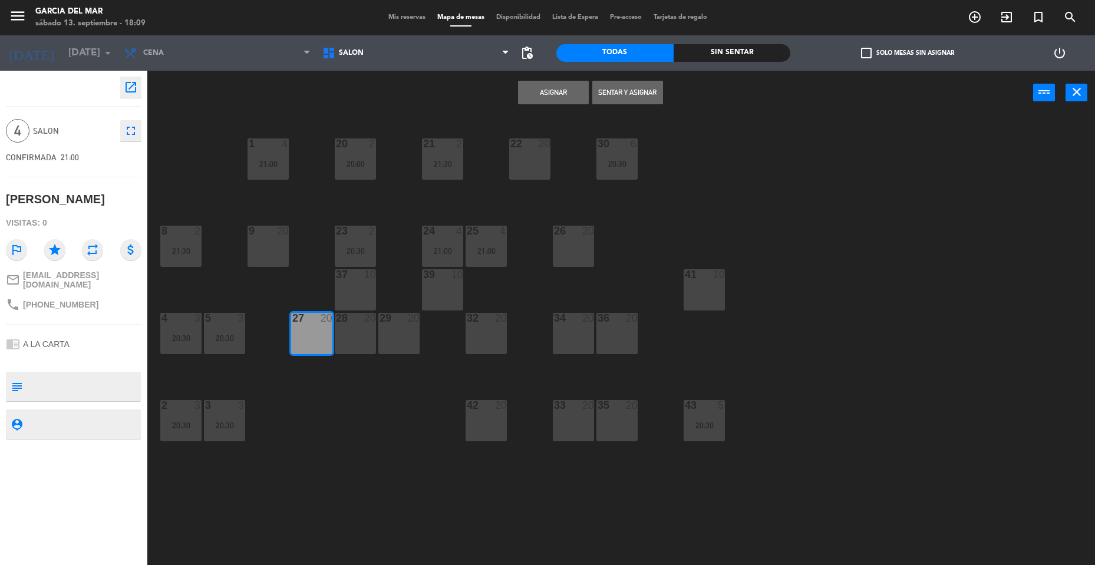
drag, startPoint x: 566, startPoint y: 88, endPoint x: 565, endPoint y: 96, distance: 8.3
click at [565, 96] on button "Asignar" at bounding box center [553, 93] width 71 height 24
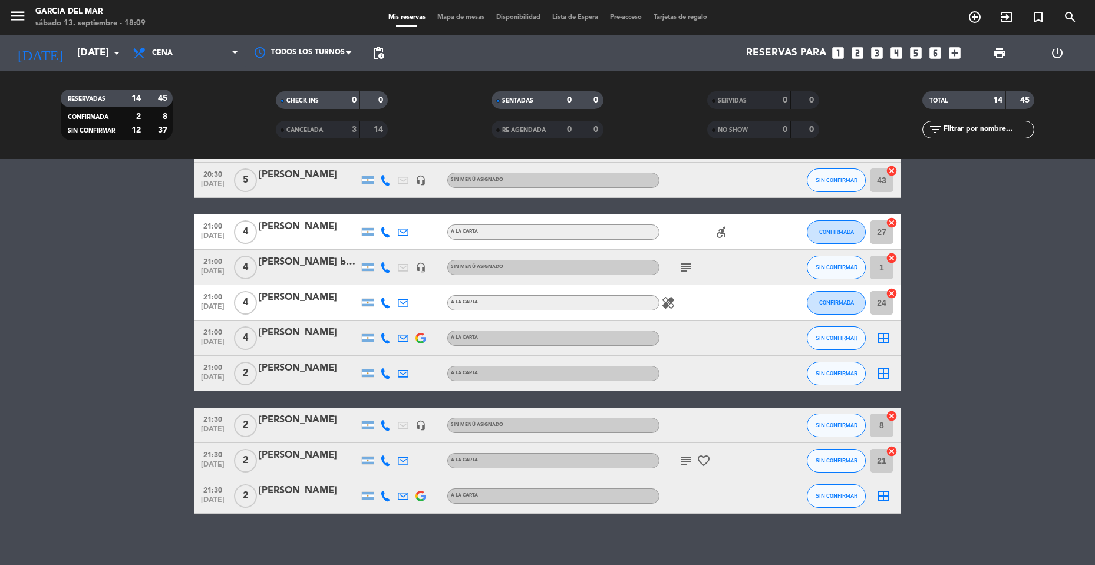
scroll to position [252, 0]
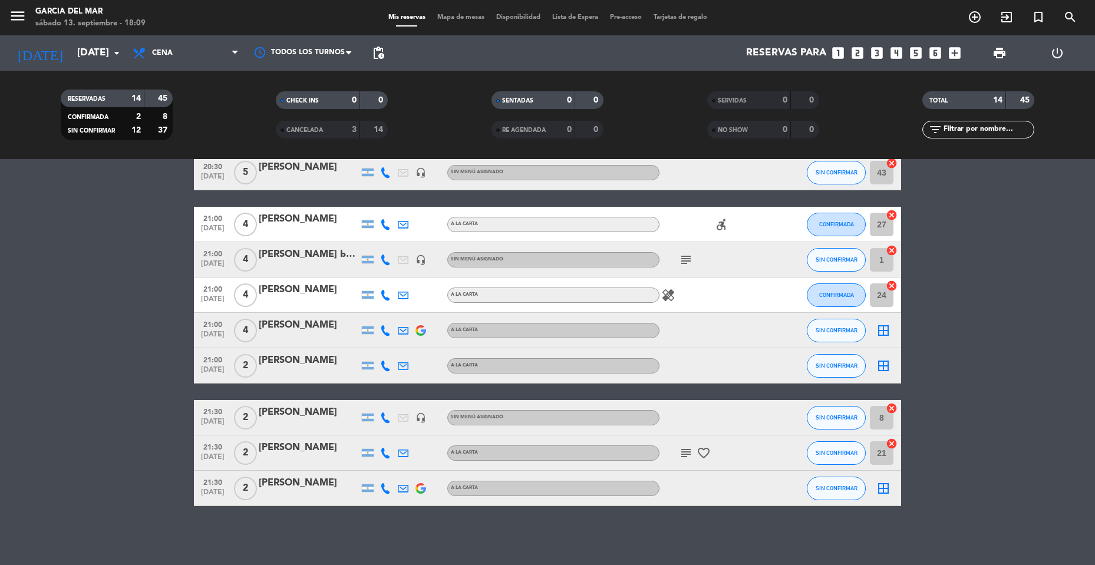
click at [879, 328] on icon "border_all" at bounding box center [883, 331] width 14 height 14
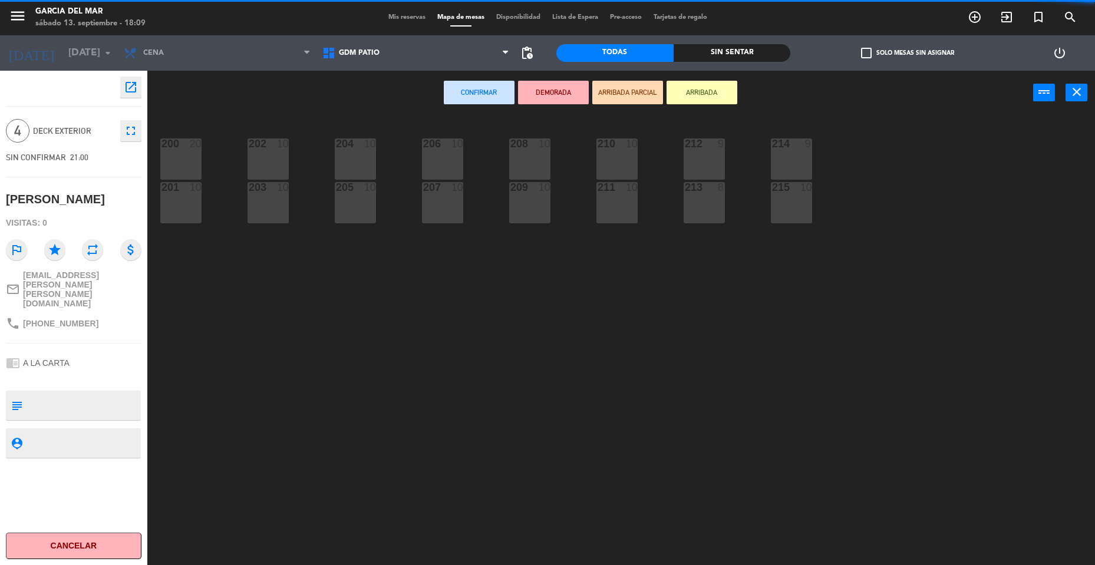
click at [433, 61] on span "GDM PATIO" at bounding box center [416, 53] width 199 height 26
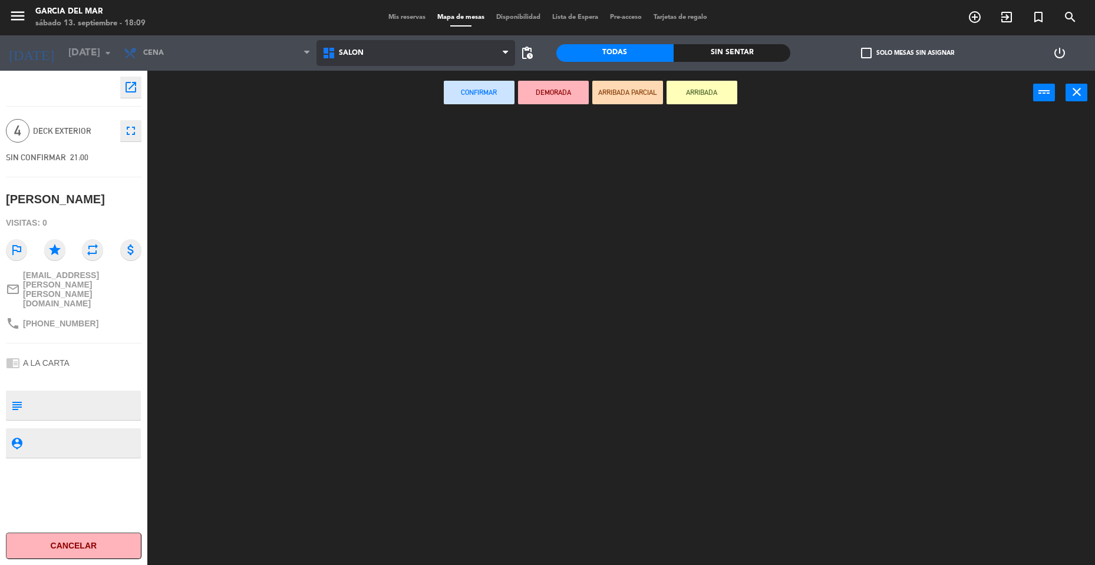
click at [369, 104] on ng-component "menu [PERSON_NAME] del [PERSON_NAME][DATE] 13. septiembre - 18:09 Mis reservas …" at bounding box center [547, 284] width 1095 height 568
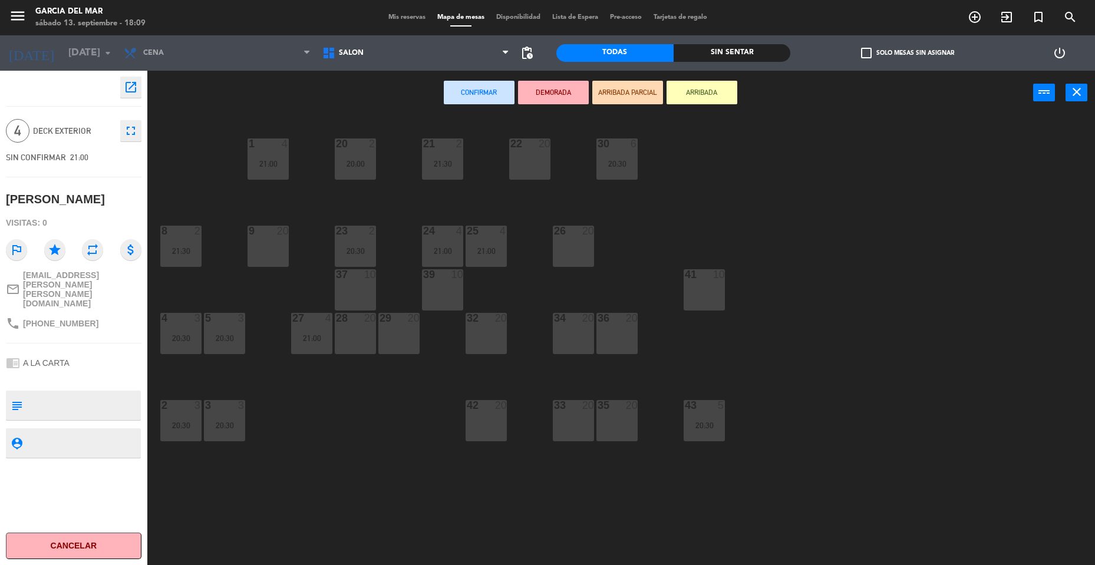
click at [272, 243] on div "9 20" at bounding box center [268, 246] width 41 height 41
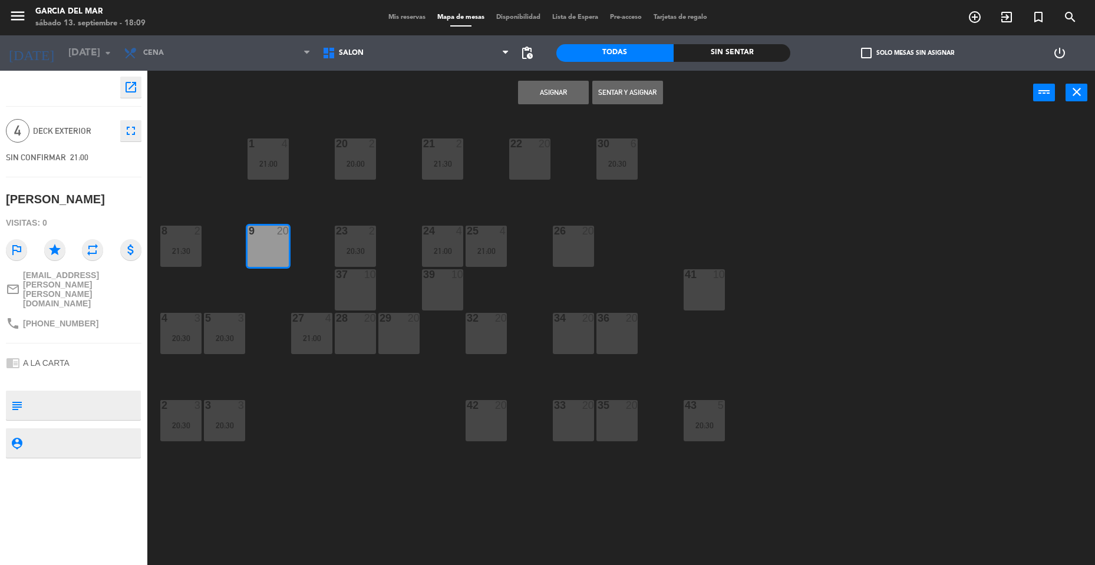
click at [555, 87] on button "Asignar" at bounding box center [553, 93] width 71 height 24
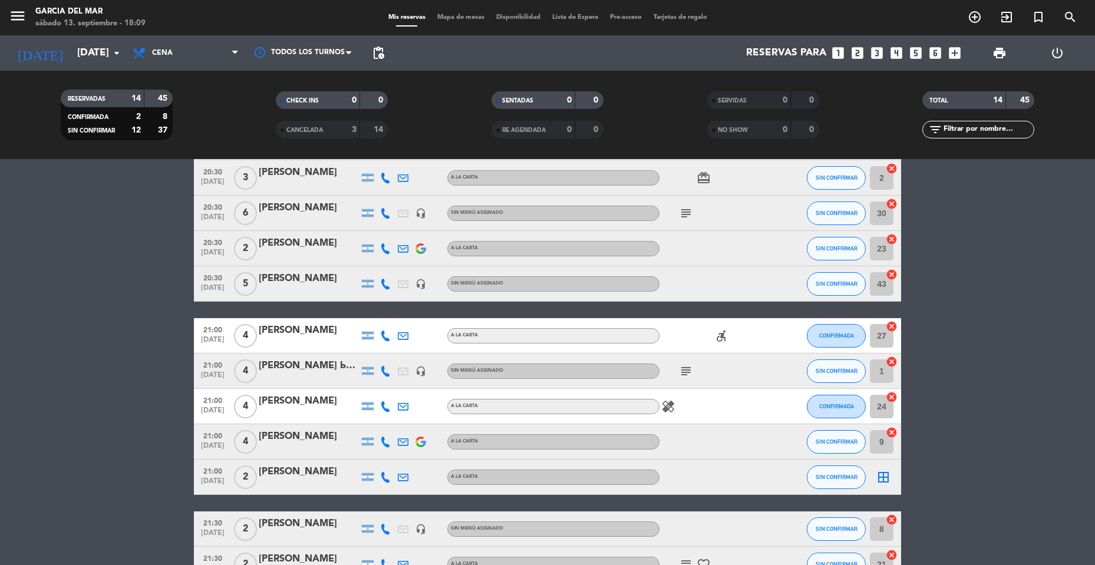
scroll to position [252, 0]
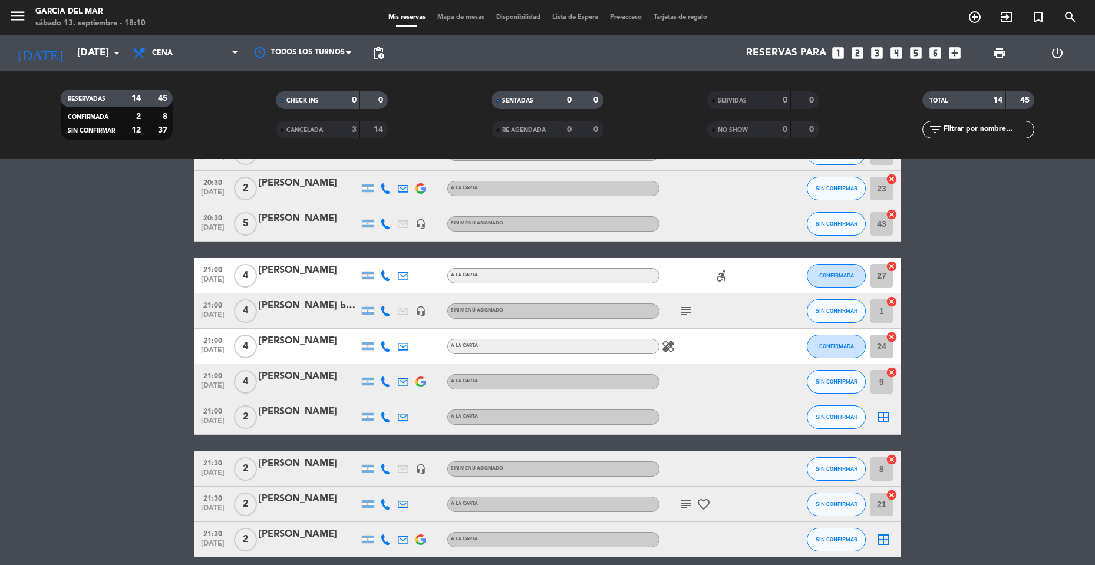
drag, startPoint x: 875, startPoint y: 367, endPoint x: 891, endPoint y: 401, distance: 38.0
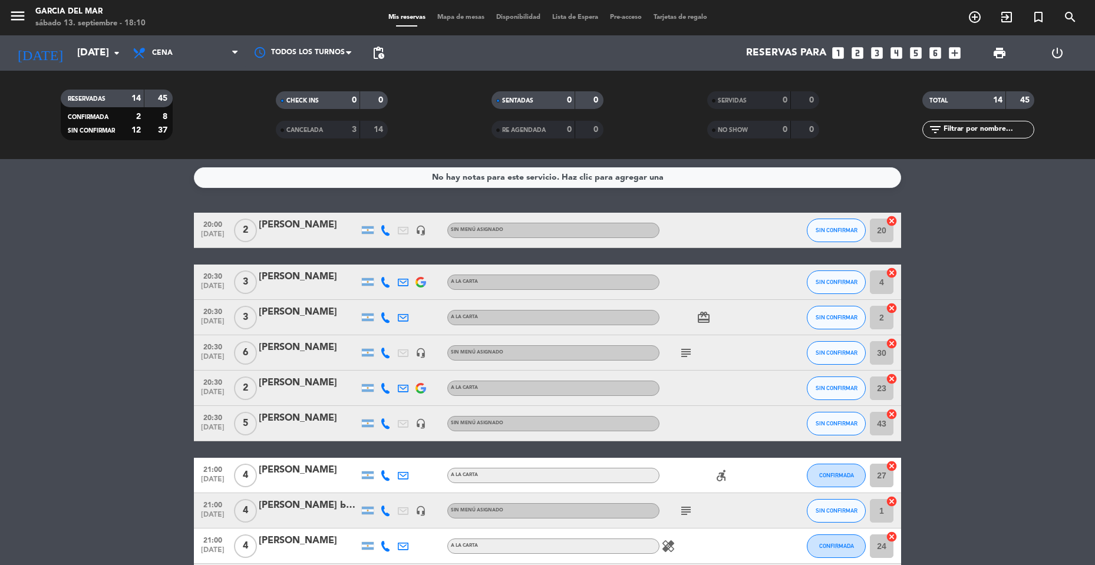
scroll to position [0, 0]
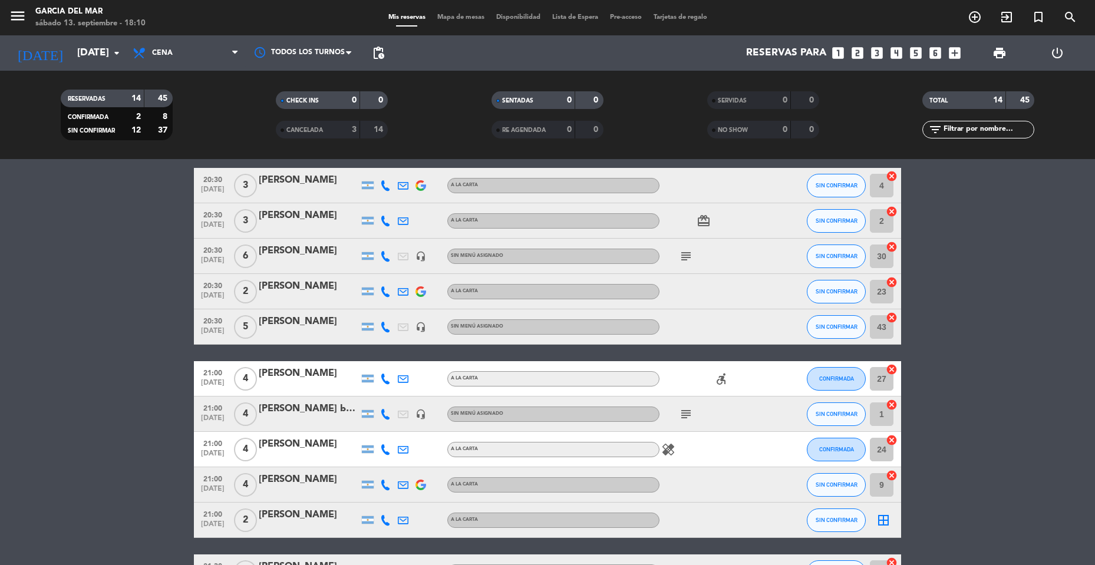
drag, startPoint x: 968, startPoint y: 384, endPoint x: 924, endPoint y: 351, distance: 55.5
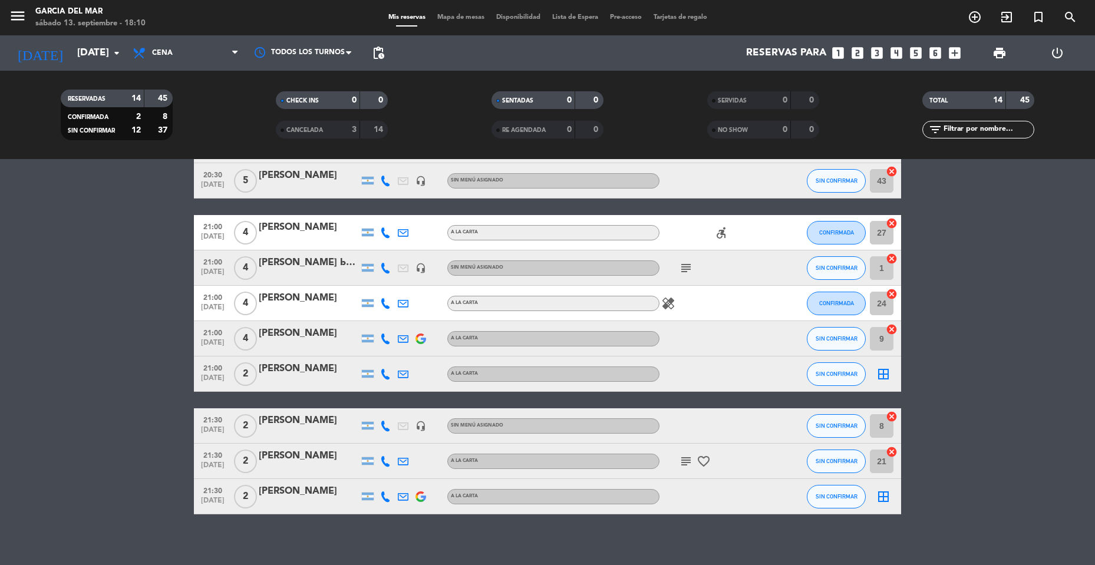
scroll to position [252, 0]
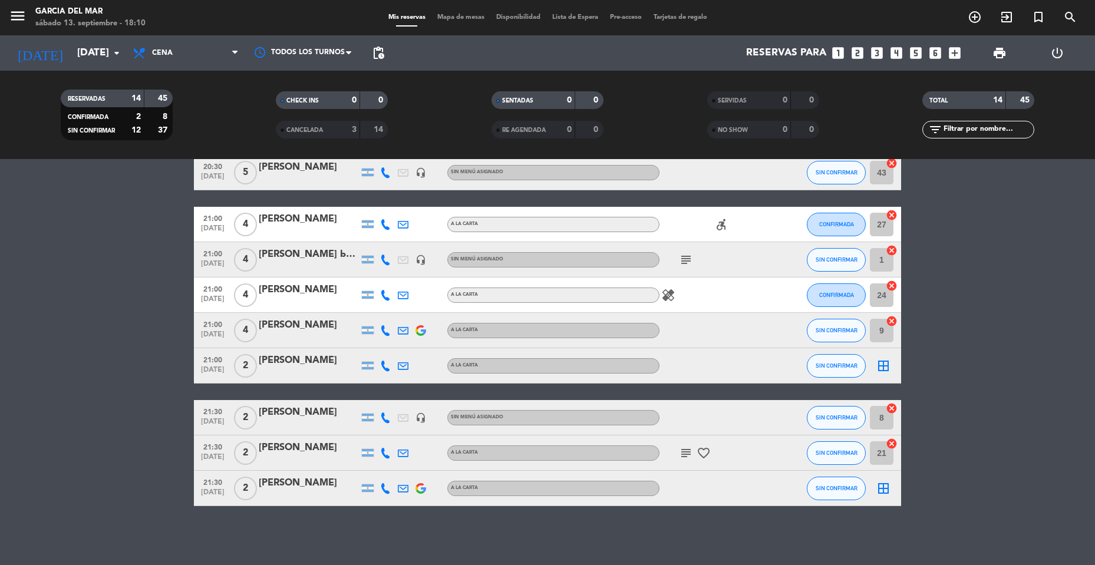
click at [884, 368] on icon "border_all" at bounding box center [883, 366] width 14 height 14
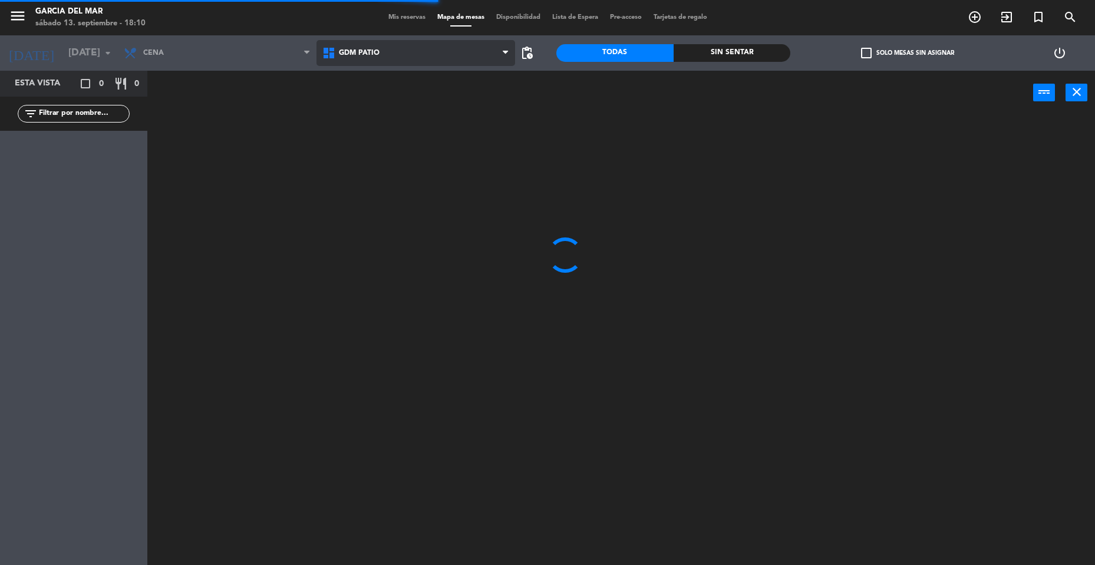
click at [399, 58] on span "GDM PATIO" at bounding box center [416, 53] width 199 height 26
drag, startPoint x: 370, startPoint y: 102, endPoint x: 377, endPoint y: 105, distance: 7.1
click at [370, 101] on ng-component "menu [PERSON_NAME] del [PERSON_NAME][DATE] 13. septiembre - 18:10 Mis reservas …" at bounding box center [547, 284] width 1095 height 568
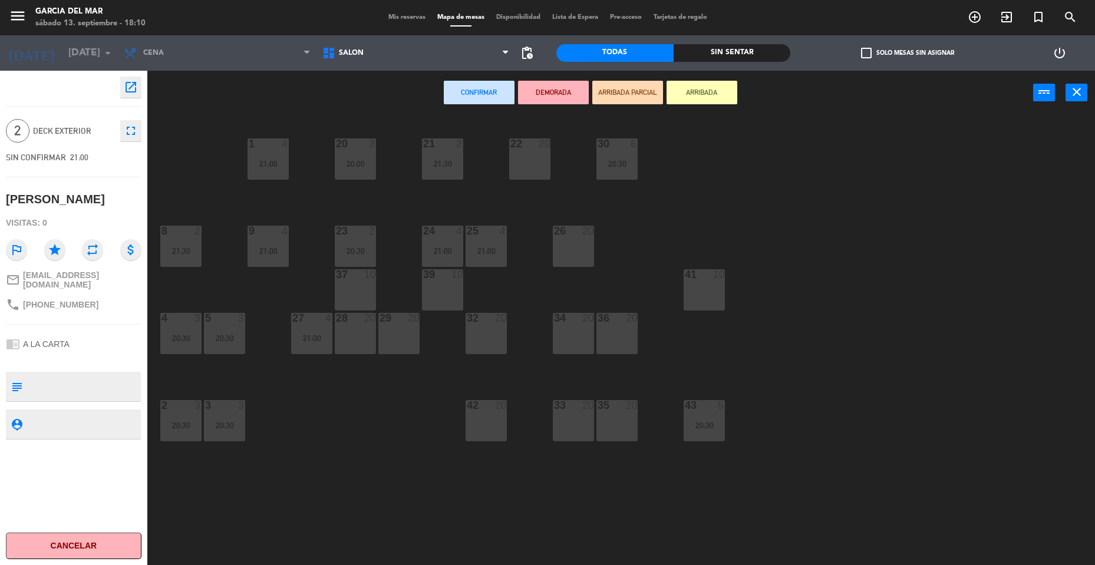
click at [615, 332] on div "36 20" at bounding box center [616, 333] width 41 height 41
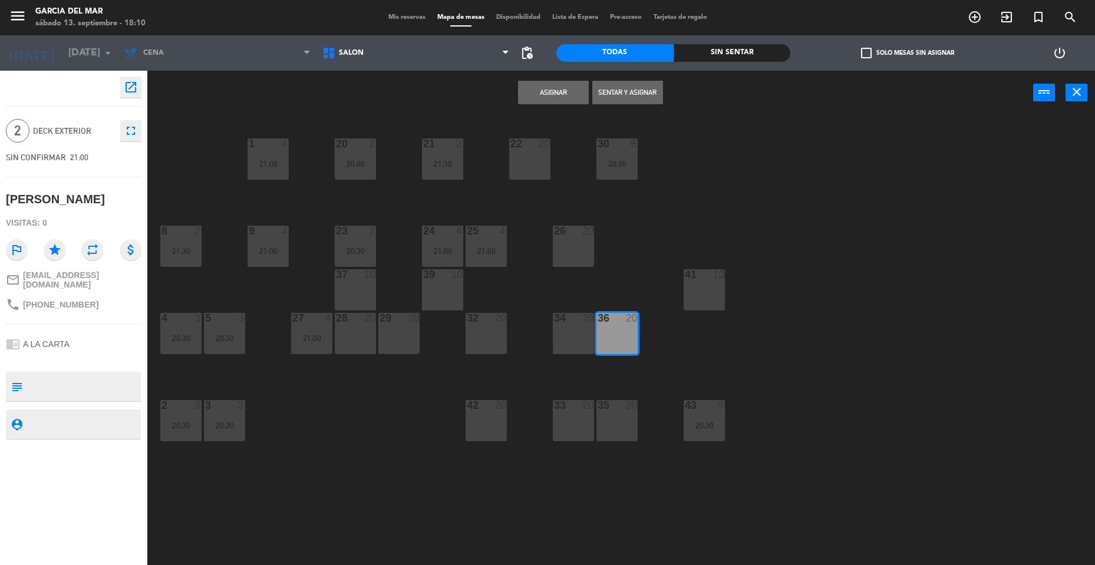
click at [553, 91] on button "Asignar" at bounding box center [553, 93] width 71 height 24
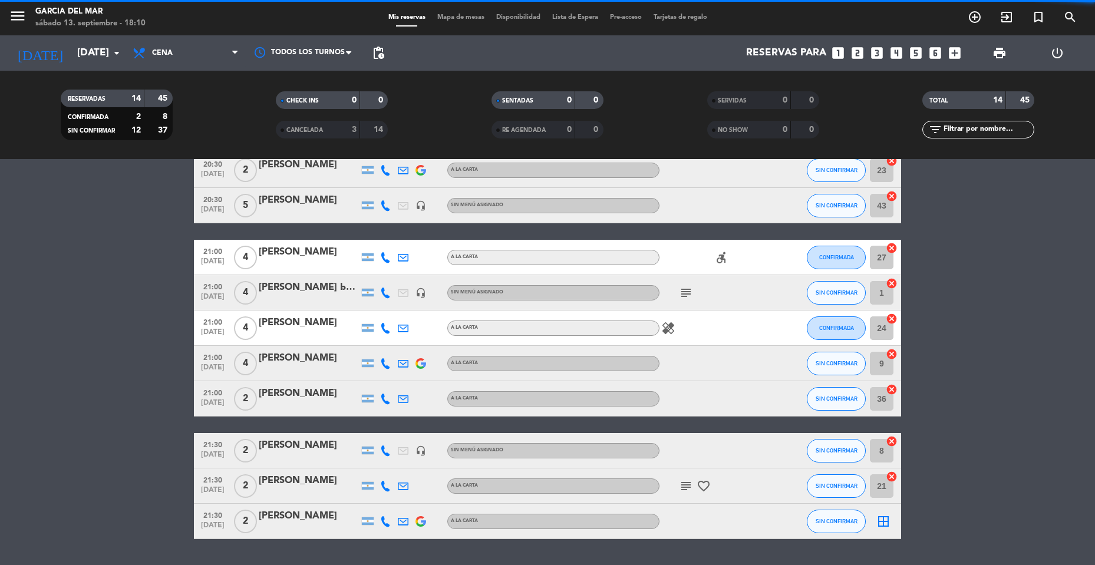
scroll to position [252, 0]
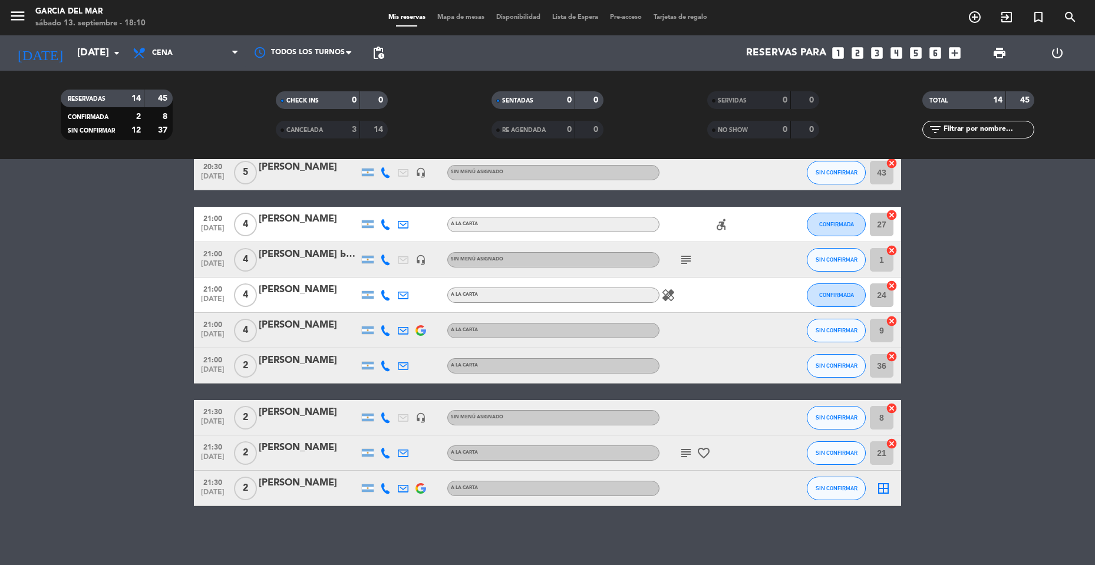
click at [892, 487] on div "border_all" at bounding box center [883, 488] width 35 height 35
click at [884, 487] on icon "border_all" at bounding box center [883, 489] width 14 height 14
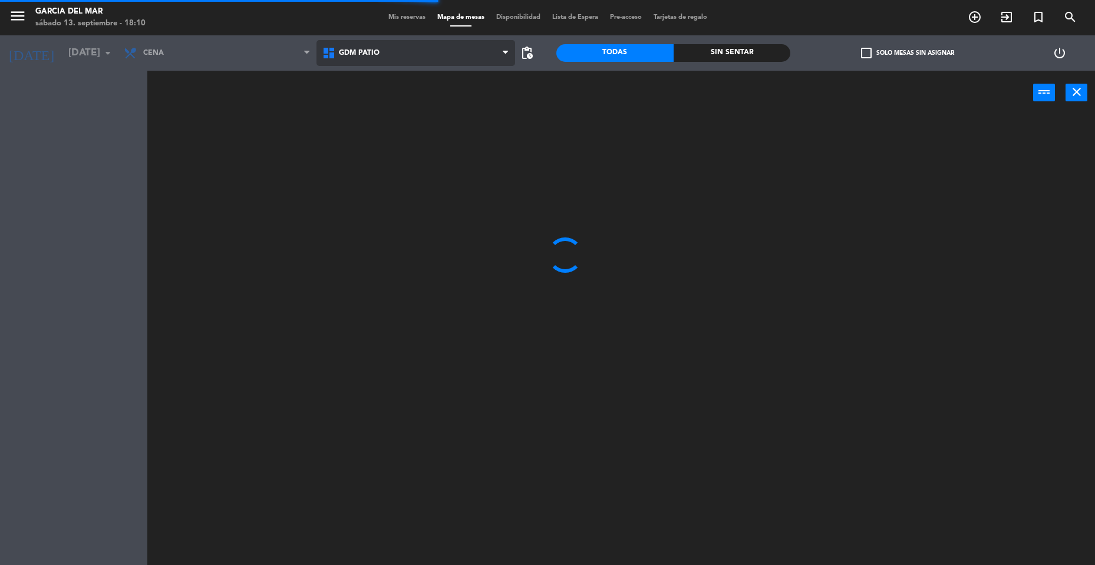
click at [441, 65] on span "GDM PATIO" at bounding box center [416, 53] width 199 height 26
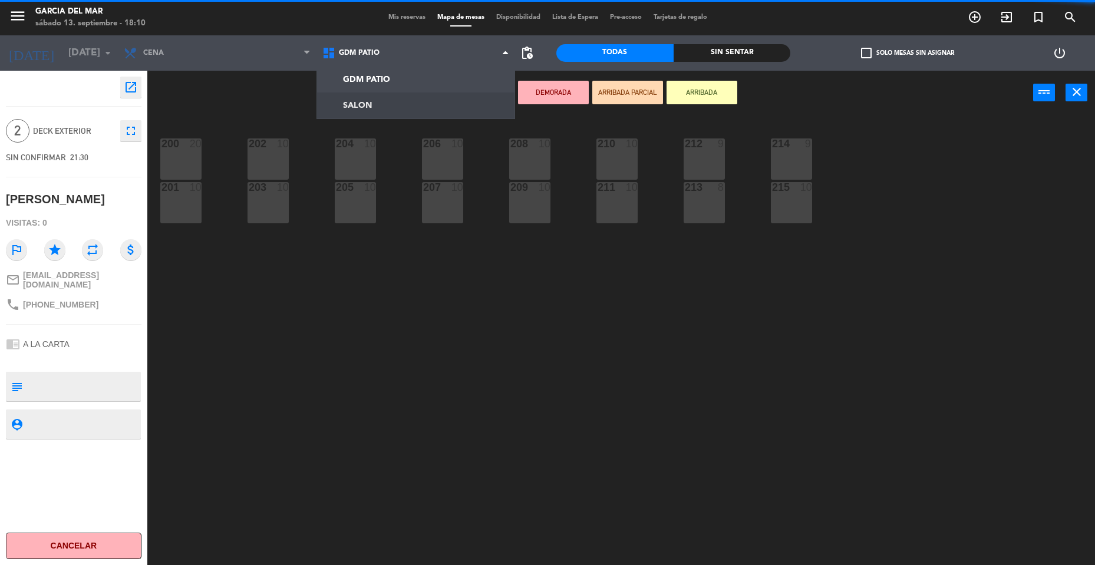
drag, startPoint x: 410, startPoint y: 107, endPoint x: 464, endPoint y: 147, distance: 68.3
click at [410, 106] on ng-component "menu [PERSON_NAME] del [PERSON_NAME][DATE] 13. septiembre - 18:10 Mis reservas …" at bounding box center [547, 284] width 1095 height 568
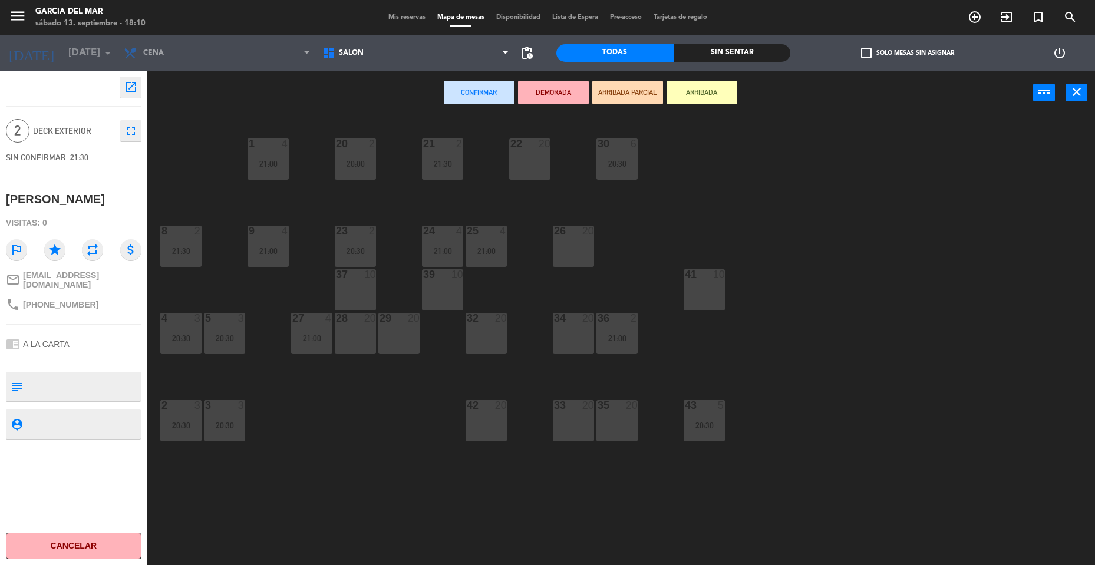
click at [624, 430] on div "35 20" at bounding box center [616, 420] width 41 height 41
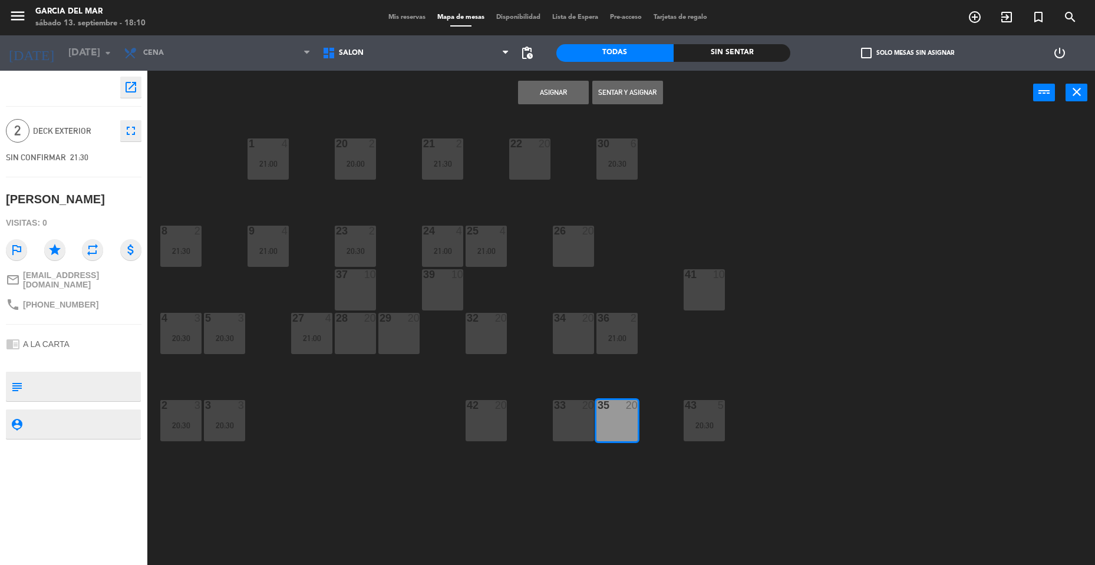
click at [561, 93] on button "Asignar" at bounding box center [553, 93] width 71 height 24
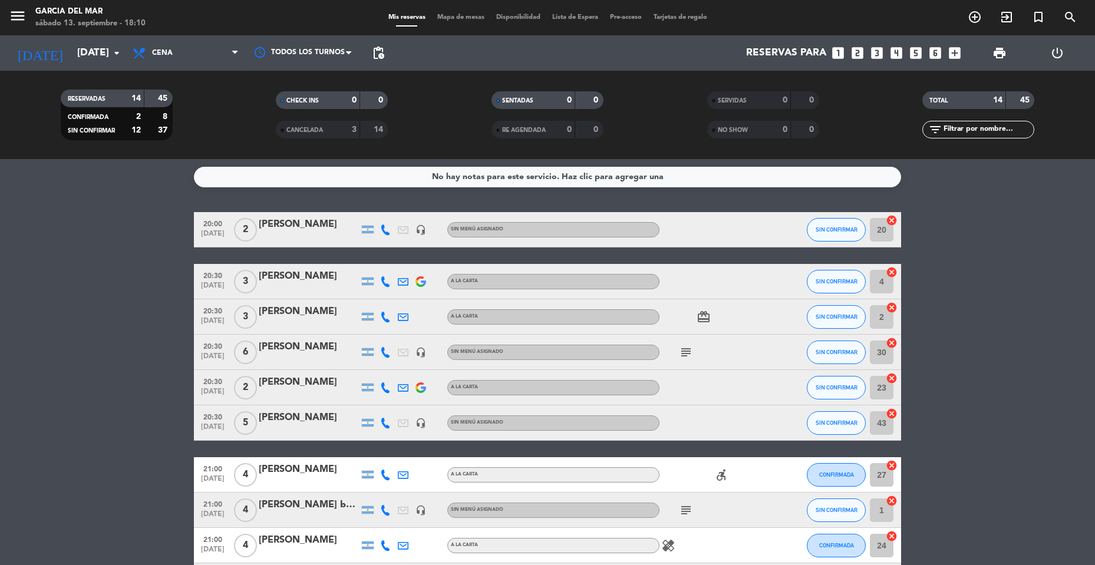
drag, startPoint x: 767, startPoint y: 339, endPoint x: 774, endPoint y: 384, distance: 44.9
click at [768, 350] on div at bounding box center [782, 352] width 32 height 35
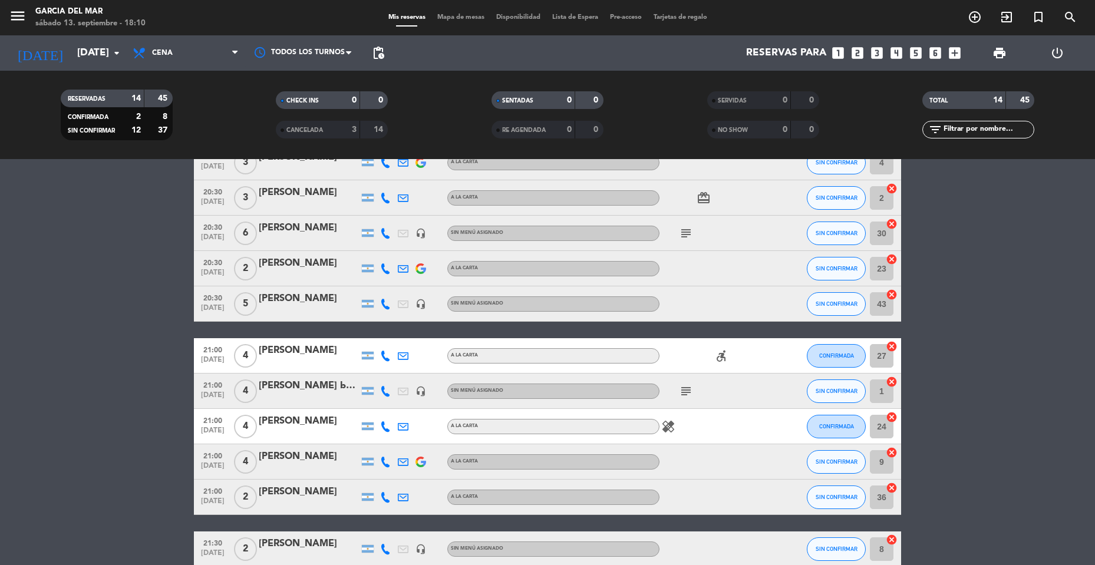
scroll to position [252, 0]
